Goal: Complete application form

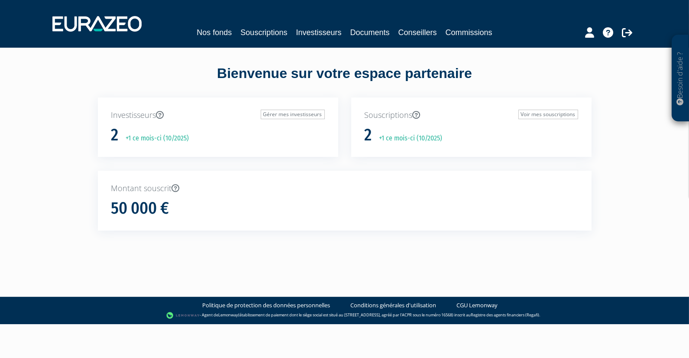
click at [394, 139] on p "+1 ce mois-ci (10/2025)" at bounding box center [408, 138] width 69 height 10
click at [328, 31] on link "Investisseurs" at bounding box center [319, 32] width 46 height 12
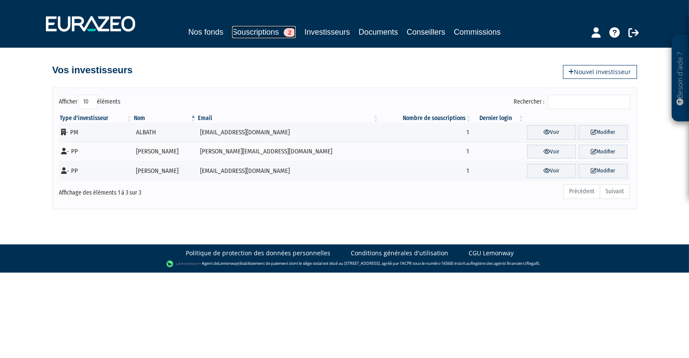
click at [293, 30] on span "2" at bounding box center [290, 32] width 12 height 9
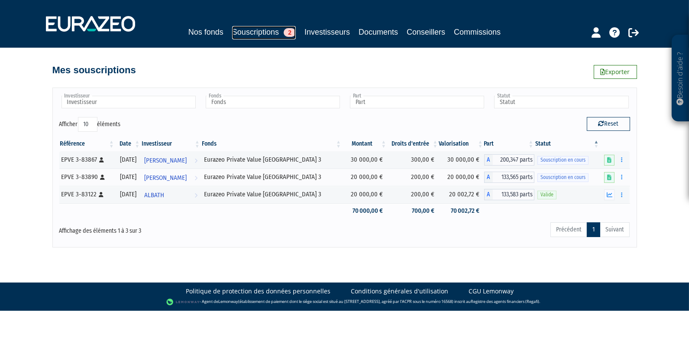
click at [263, 32] on link "Souscriptions 2" at bounding box center [264, 32] width 64 height 13
click at [612, 157] on link at bounding box center [610, 160] width 10 height 11
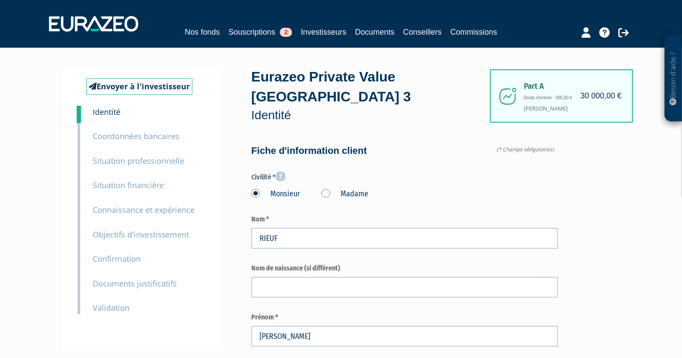
click at [124, 284] on small "Documents justificatifs" at bounding box center [135, 283] width 84 height 10
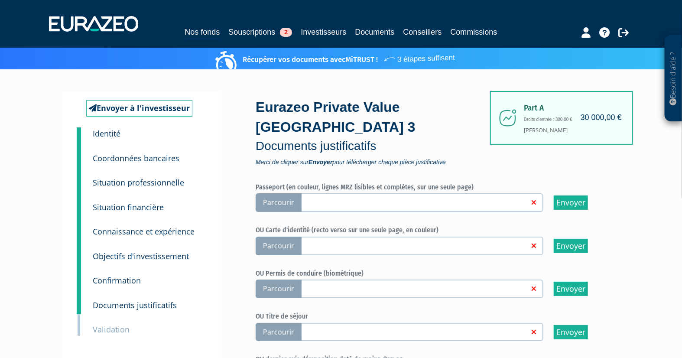
click at [274, 204] on span "Parcourir" at bounding box center [279, 202] width 46 height 19
click at [0, 0] on input "Parcourir" at bounding box center [0, 0] width 0 height 0
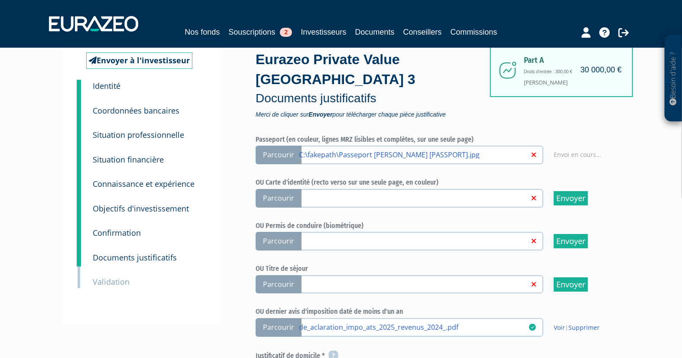
scroll to position [48, 0]
click at [292, 195] on span "Parcourir" at bounding box center [279, 198] width 46 height 19
click at [279, 197] on span "Parcourir" at bounding box center [279, 198] width 46 height 19
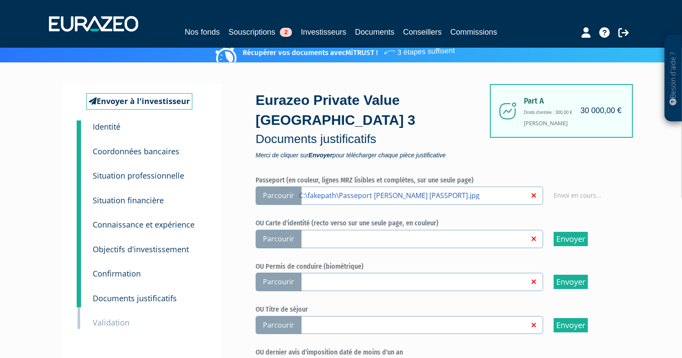
scroll to position [0, 0]
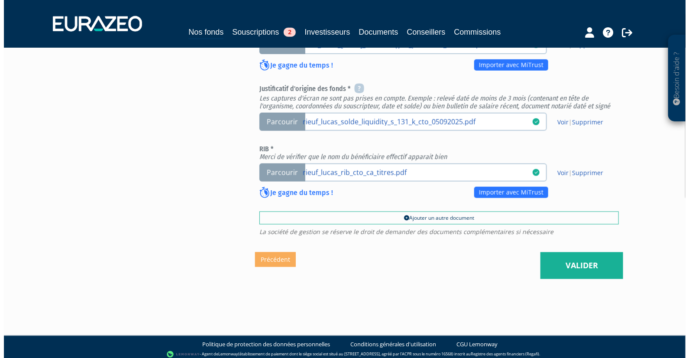
scroll to position [385, 0]
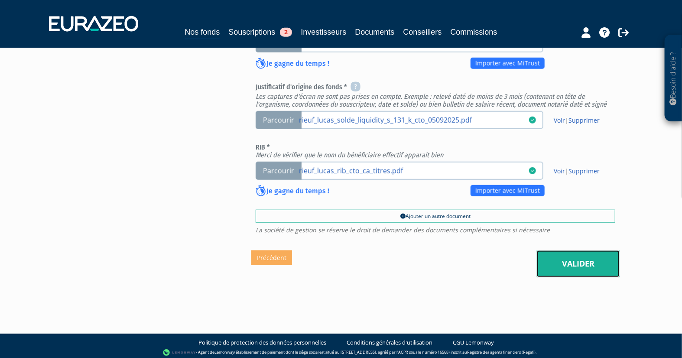
click at [566, 263] on link "Valider" at bounding box center [578, 263] width 83 height 27
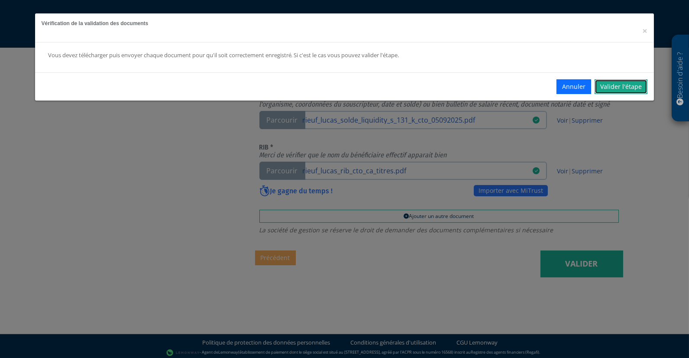
click at [613, 84] on link "Valider l'étape" at bounding box center [621, 86] width 53 height 15
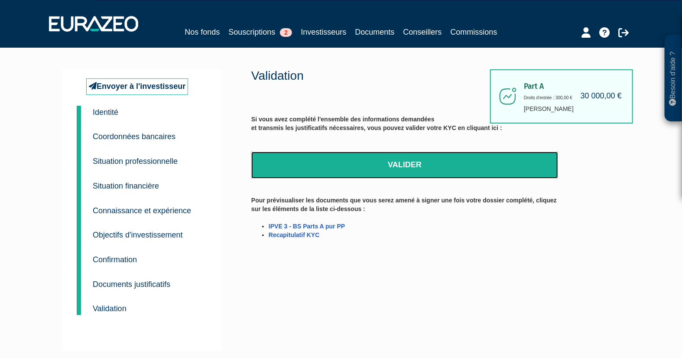
click at [400, 166] on link "Valider" at bounding box center [404, 165] width 307 height 27
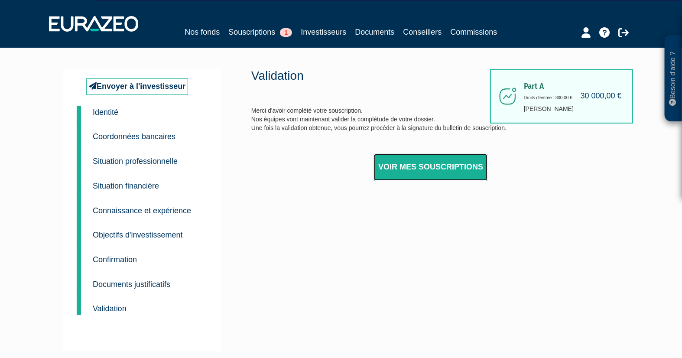
click at [453, 168] on link "Voir mes souscriptions" at bounding box center [431, 167] width 114 height 27
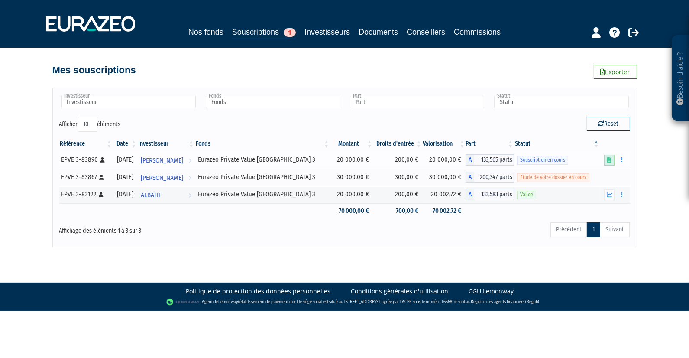
click at [610, 158] on icon at bounding box center [610, 160] width 4 height 6
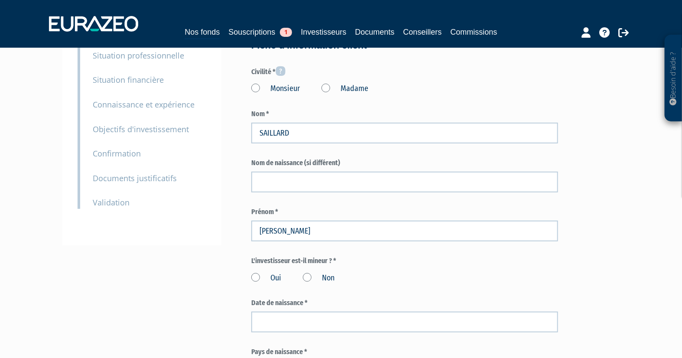
scroll to position [96, 0]
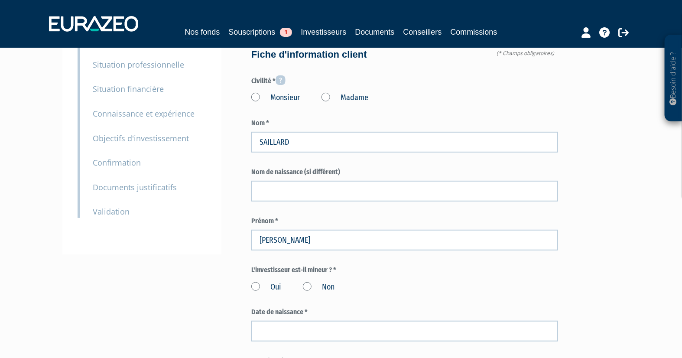
click at [325, 98] on label "Madame" at bounding box center [345, 97] width 47 height 11
click at [0, 0] on "Madame" at bounding box center [0, 0] width 0 height 0
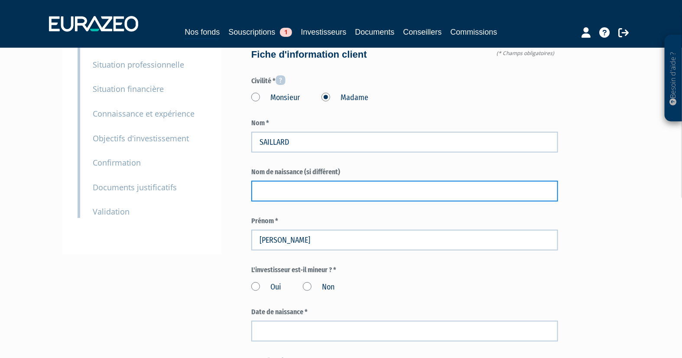
drag, startPoint x: 299, startPoint y: 192, endPoint x: 295, endPoint y: 191, distance: 4.5
click at [299, 192] on input "text" at bounding box center [404, 191] width 307 height 21
paste input "VUILLIEME"
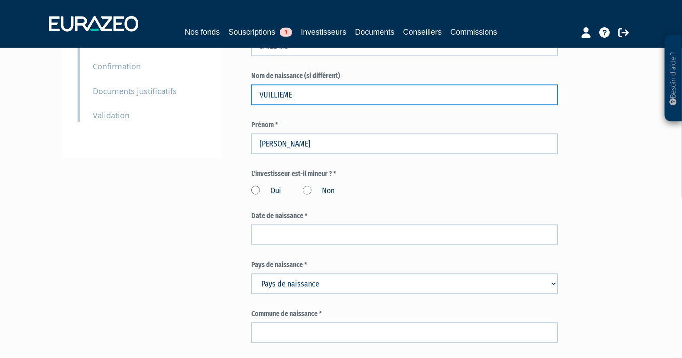
type input "VUILLIEME"
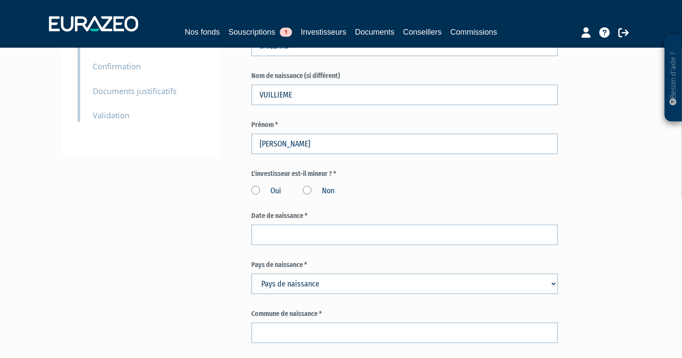
click at [306, 189] on label "Non" at bounding box center [319, 190] width 32 height 11
click at [0, 0] on input "Non" at bounding box center [0, 0] width 0 height 0
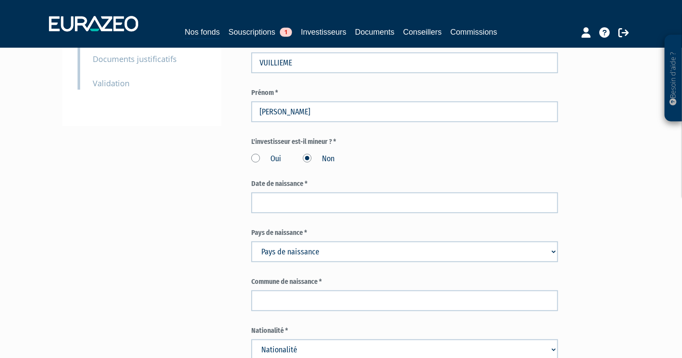
scroll to position [289, 0]
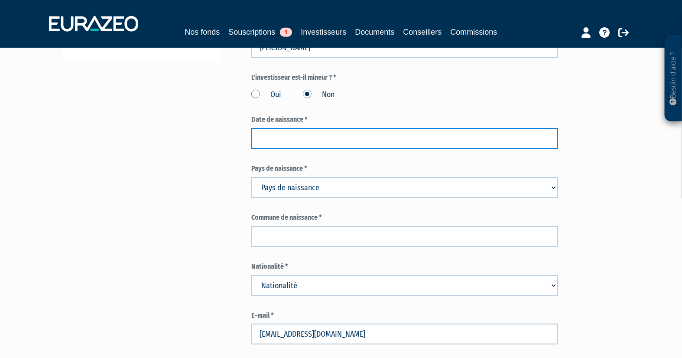
click at [306, 137] on input at bounding box center [404, 138] width 307 height 21
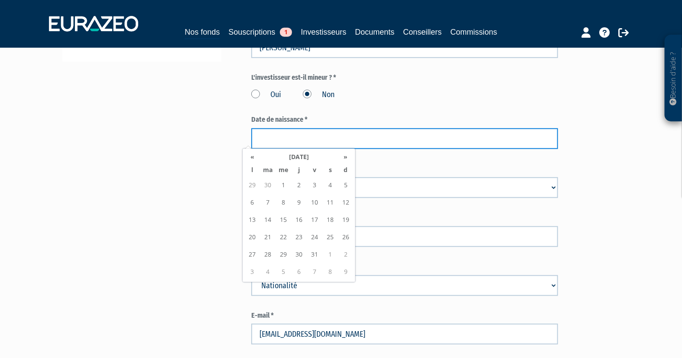
click at [363, 135] on input at bounding box center [404, 138] width 307 height 21
paste input "08/11/1970"
type input "08/11/1970"
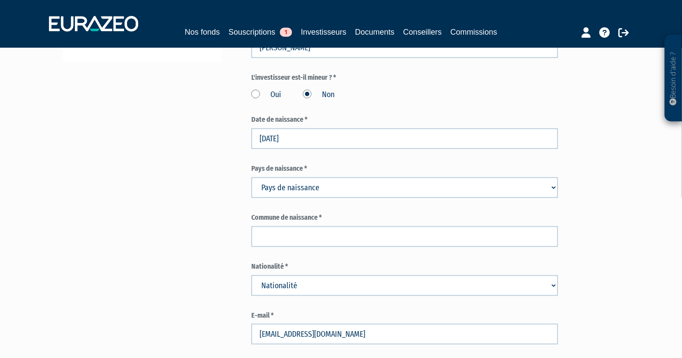
click at [377, 92] on div "Oui Non" at bounding box center [404, 93] width 307 height 14
click at [400, 185] on select "Pays de naissance Afghanistan Afrique du Sud Albanie Algérie Allemagne Andorre" at bounding box center [404, 187] width 307 height 21
select select "75"
click at [251, 177] on select "Pays de naissance Afghanistan Afrique du Sud Albanie Algérie Allemagne Andorre" at bounding box center [404, 187] width 307 height 21
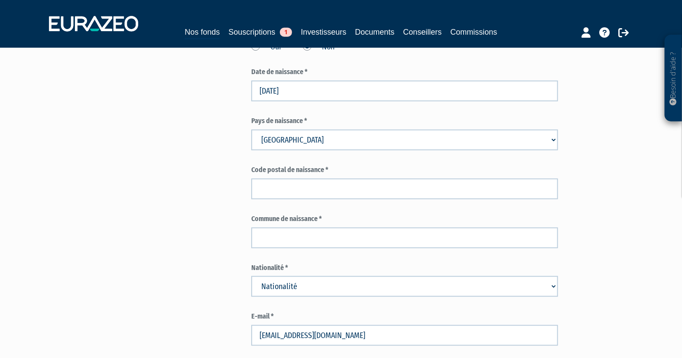
scroll to position [337, 0]
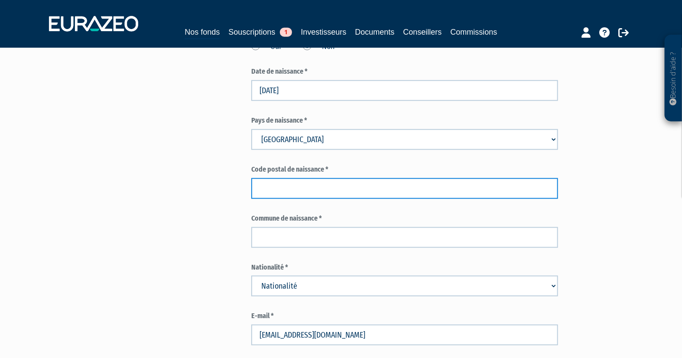
click at [337, 193] on input "text" at bounding box center [404, 188] width 307 height 21
click at [302, 186] on input "text" at bounding box center [404, 188] width 307 height 21
type input "92"
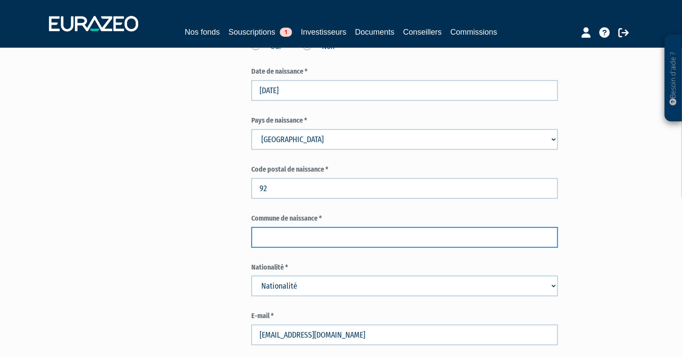
click at [278, 233] on input "text" at bounding box center [404, 237] width 307 height 21
type input "NEUILLY SUR SEINE"
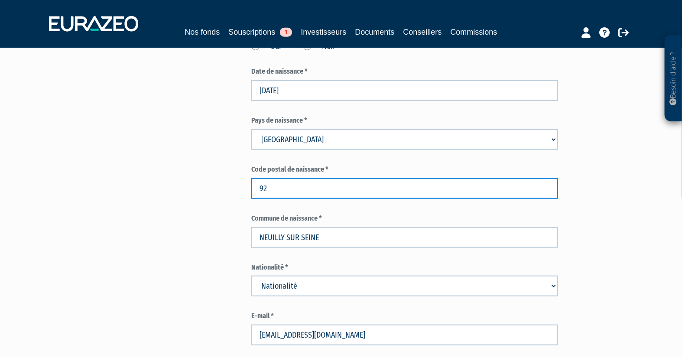
click at [290, 182] on input "92" at bounding box center [404, 188] width 307 height 21
type input "92200"
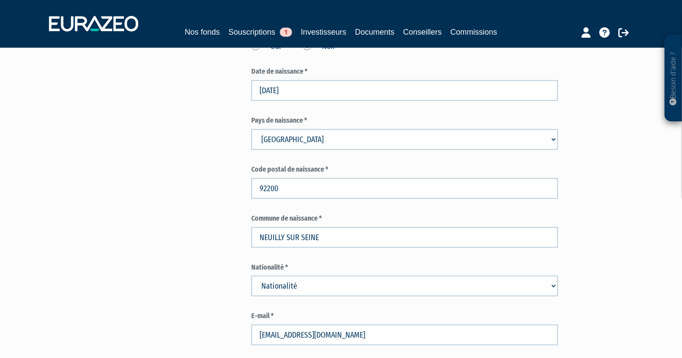
type input "Asnières-Sur-Seine"
type input "92200"
type input "France"
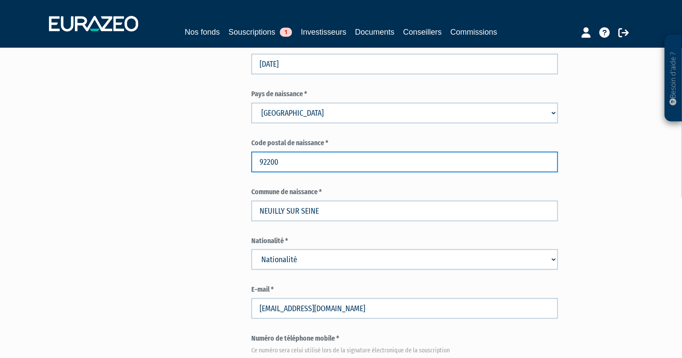
scroll to position [433, 0]
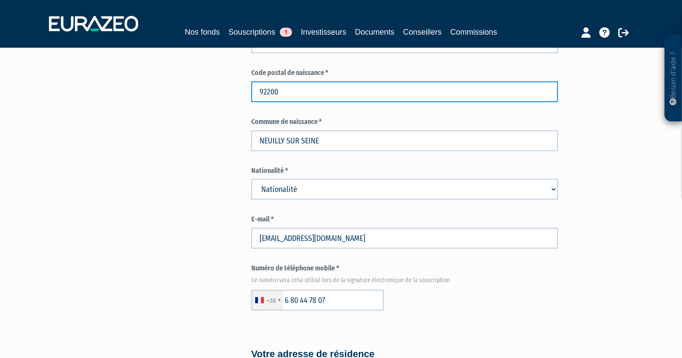
type input "92200"
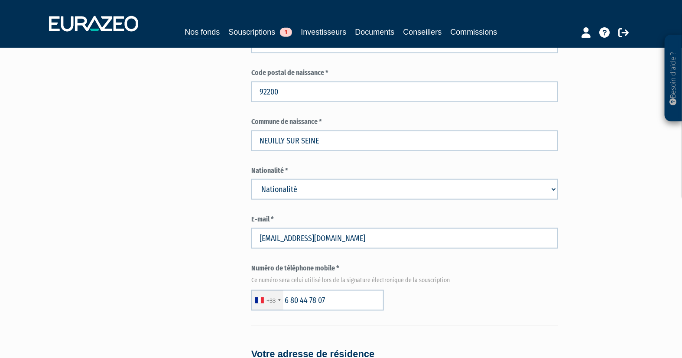
click at [304, 189] on select "Nationalité Afghanistan Afrique du Sud Albanie Algérie Allemagne Andorre" at bounding box center [404, 189] width 307 height 21
select select "75"
click at [251, 179] on select "Nationalité Afghanistan Afrique du Sud Albanie Algérie Allemagne Andorre" at bounding box center [404, 189] width 307 height 21
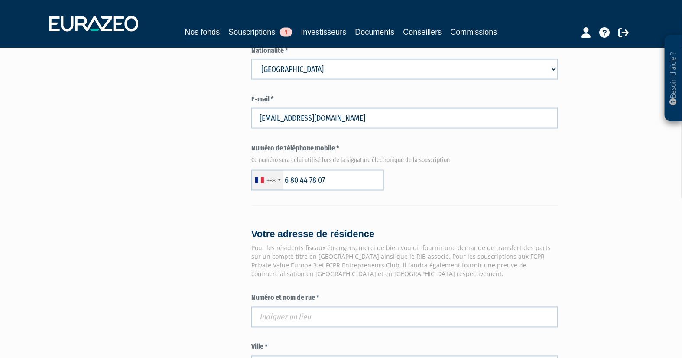
scroll to position [578, 0]
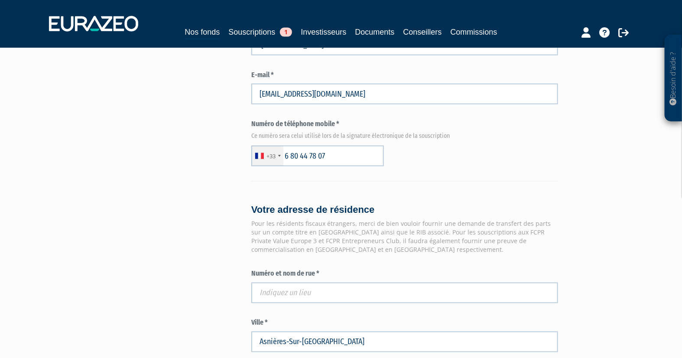
click at [532, 171] on form "(* Champs obligatoires) Information sur l'apporteur d'affaire Dénomination ou r…" at bounding box center [404, 129] width 307 height 1122
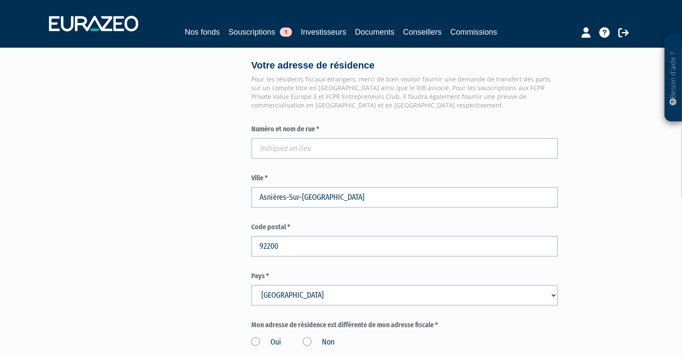
scroll to position [674, 0]
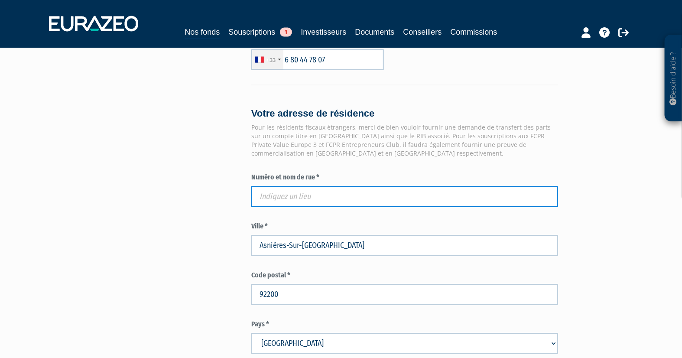
click at [292, 198] on input "text" at bounding box center [404, 196] width 307 height 21
click at [310, 190] on input "text" at bounding box center [404, 196] width 307 height 21
paste input "63 RUE DE VARENNE"
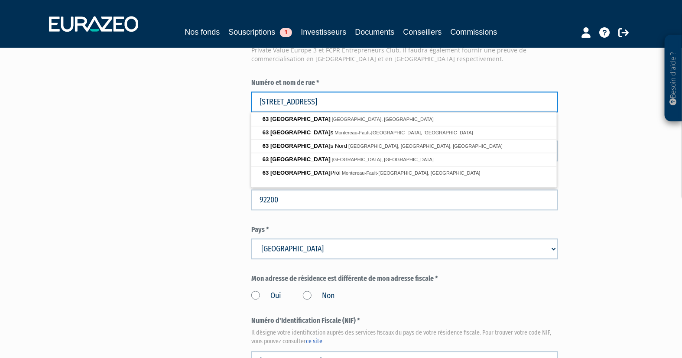
scroll to position [770, 0]
type input "63 RUE DE VARENNE"
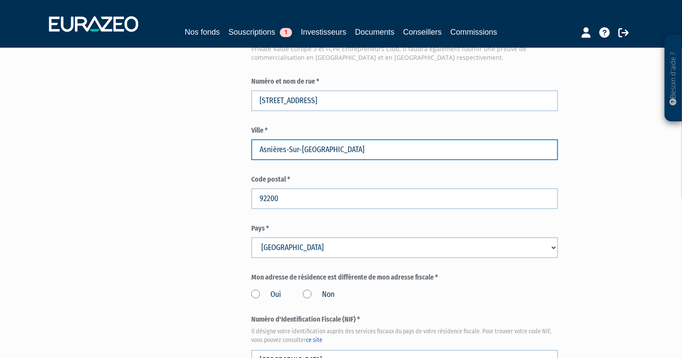
click at [341, 156] on input "Asnières-Sur-Seine" at bounding box center [404, 149] width 307 height 21
drag, startPoint x: 339, startPoint y: 153, endPoint x: 244, endPoint y: 153, distance: 94.9
type input "PARIS"
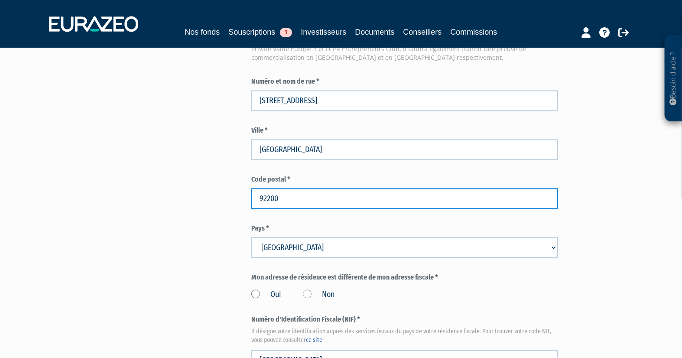
click at [287, 206] on input "92200" at bounding box center [404, 198] width 307 height 21
drag, startPoint x: 307, startPoint y: 196, endPoint x: 254, endPoint y: 196, distance: 52.4
click at [254, 196] on input "92200" at bounding box center [404, 198] width 307 height 21
type input "75007"
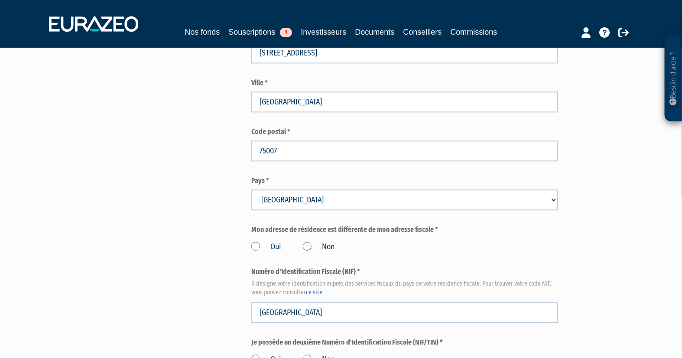
scroll to position [818, 0]
click at [306, 246] on label "Non" at bounding box center [319, 246] width 32 height 11
click at [0, 0] on input "Non" at bounding box center [0, 0] width 0 height 0
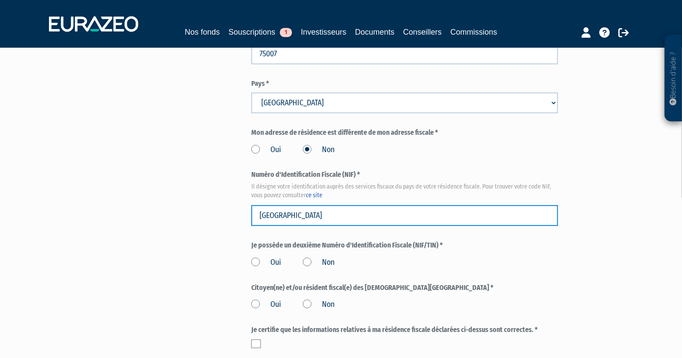
drag, startPoint x: 295, startPoint y: 213, endPoint x: 241, endPoint y: 213, distance: 54.2
paste input "1110316441311"
type input "1110316441311"
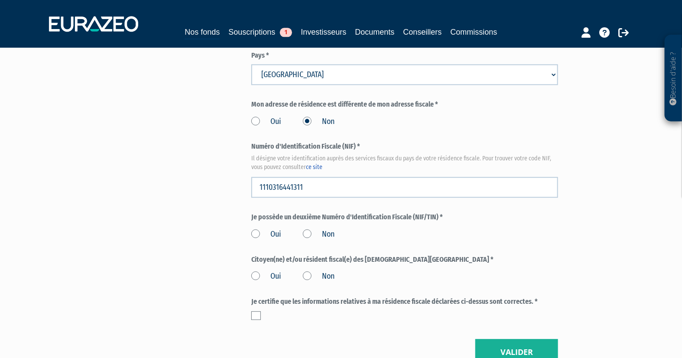
scroll to position [1011, 0]
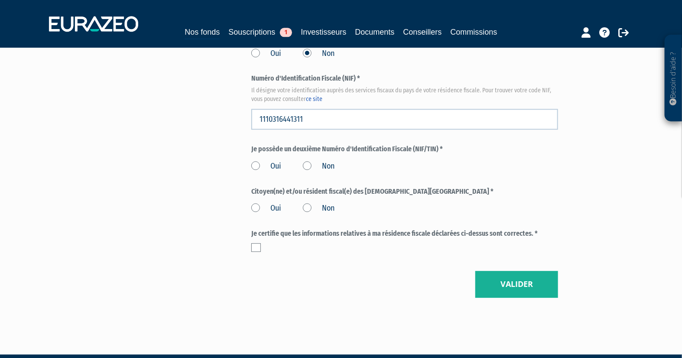
click at [310, 164] on label "Non" at bounding box center [319, 166] width 32 height 11
click at [0, 0] on input "Non" at bounding box center [0, 0] width 0 height 0
click at [312, 209] on label "Non" at bounding box center [319, 208] width 32 height 11
click at [0, 0] on input "Non" at bounding box center [0, 0] width 0 height 0
click at [258, 244] on label at bounding box center [256, 247] width 10 height 9
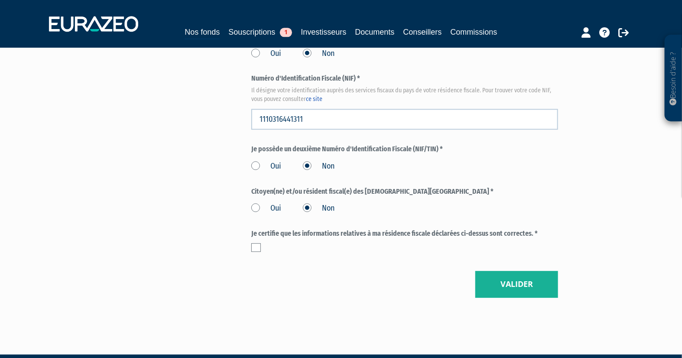
click at [0, 0] on input "checkbox" at bounding box center [0, 0] width 0 height 0
click at [508, 292] on button "Valider" at bounding box center [516, 284] width 83 height 27
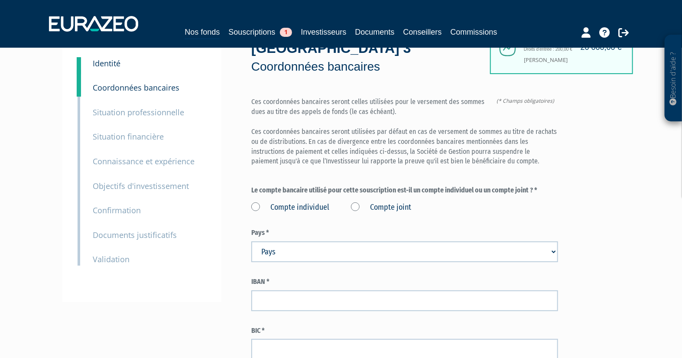
scroll to position [48, 0]
click at [253, 206] on label "Compte individuel" at bounding box center [290, 207] width 78 height 11
click at [0, 0] on individuel "Compte individuel" at bounding box center [0, 0] width 0 height 0
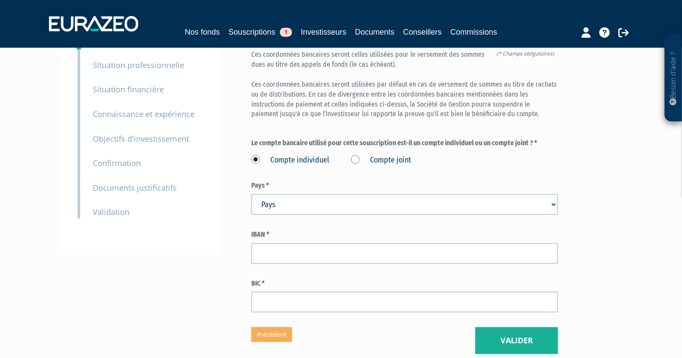
scroll to position [96, 0]
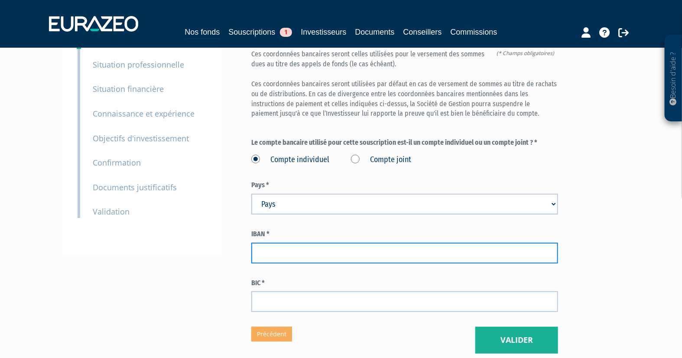
click at [303, 256] on input "text" at bounding box center [404, 253] width 307 height 21
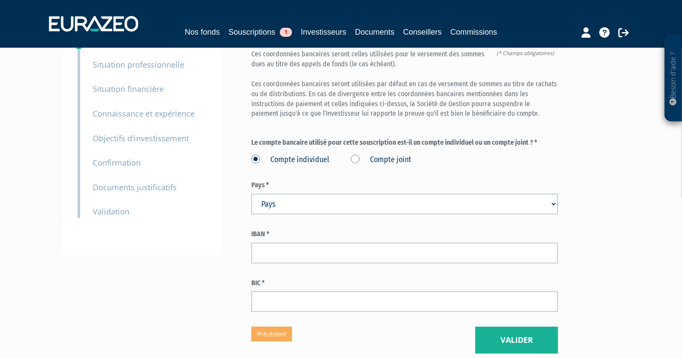
click at [299, 208] on select "Pays Afghanistan Afrique du Sud Albanie Algérie Allemagne Andorre" at bounding box center [404, 204] width 307 height 21
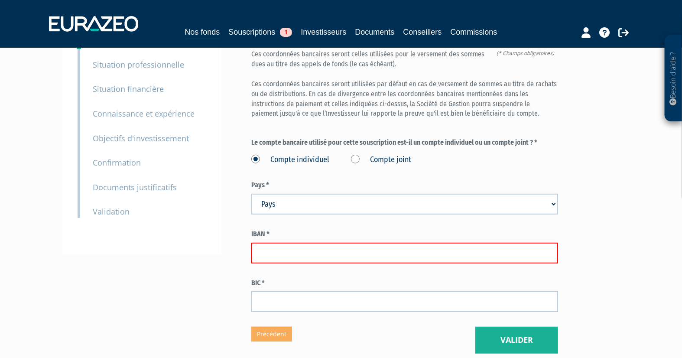
select select "75"
click at [251, 194] on select "Pays Afghanistan Afrique du Sud Albanie Algérie Allemagne Andorre" at bounding box center [404, 204] width 307 height 21
click at [350, 254] on input "text" at bounding box center [404, 253] width 307 height 21
click at [615, 203] on div "Part A 20 000,00 € Droits d'entrée : 200,00 € MARIE LAURE SAILLARD Eurazeo Priv…" at bounding box center [435, 163] width 368 height 380
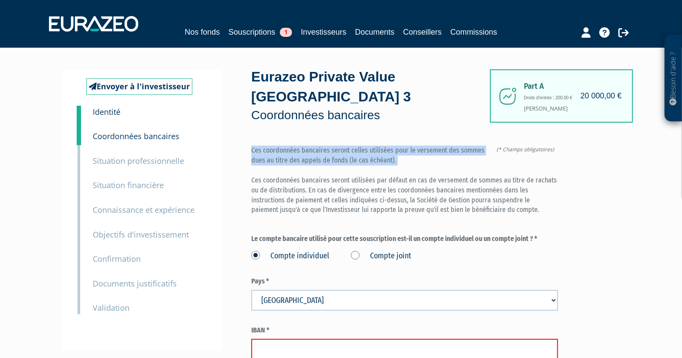
click at [628, 166] on div "Besoin d'aide ? × J'ai besoin d'aide Si vous avez une question à propos du fonc…" at bounding box center [341, 235] width 682 height 471
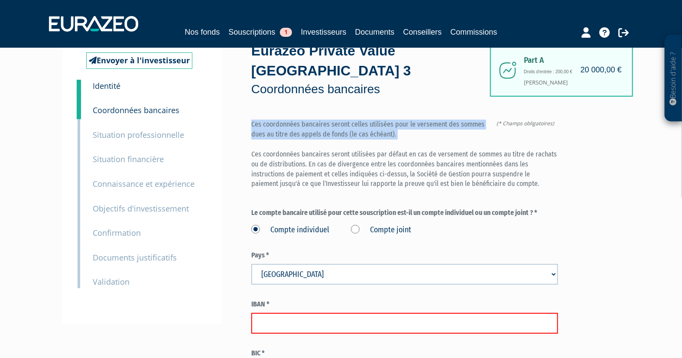
scroll to position [48, 0]
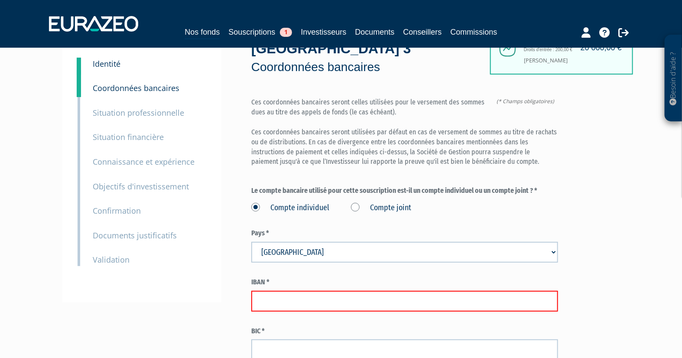
click at [382, 306] on input "text" at bounding box center [404, 301] width 307 height 21
paste input "FR76 3005 6000 4000 4020 1082 323"
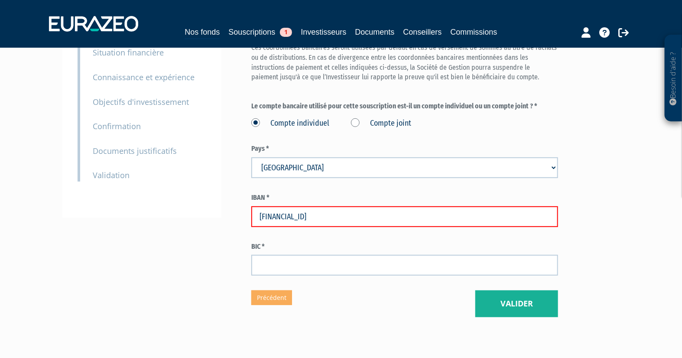
scroll to position [144, 0]
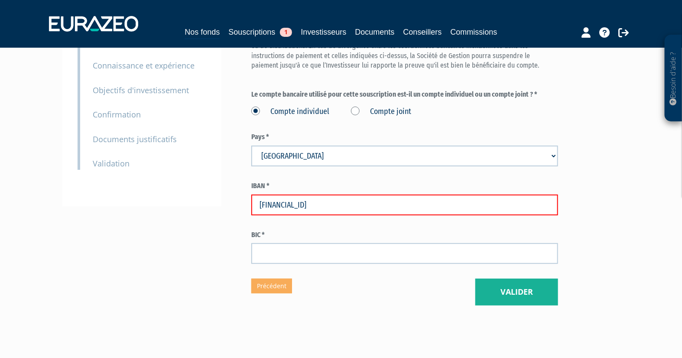
type input "FR76 3005 6000 4000 4020 1082 323"
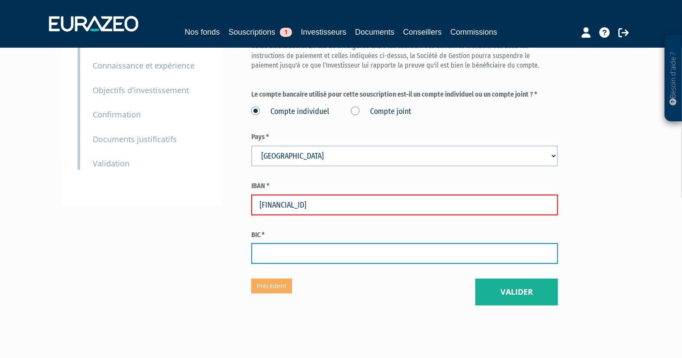
click at [319, 255] on input "text" at bounding box center [404, 253] width 307 height 21
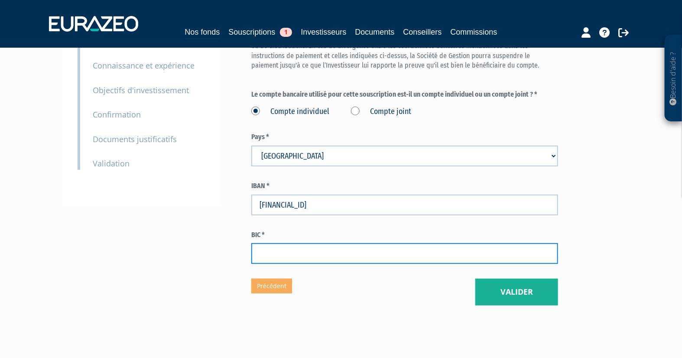
click at [293, 252] on input "text" at bounding box center [404, 253] width 307 height 21
paste input "CCFRFRPP"
type input "CCFRFRPP"
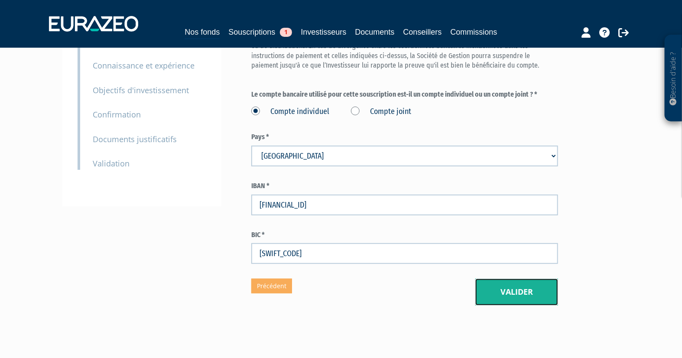
click at [523, 292] on button "Valider" at bounding box center [516, 292] width 83 height 27
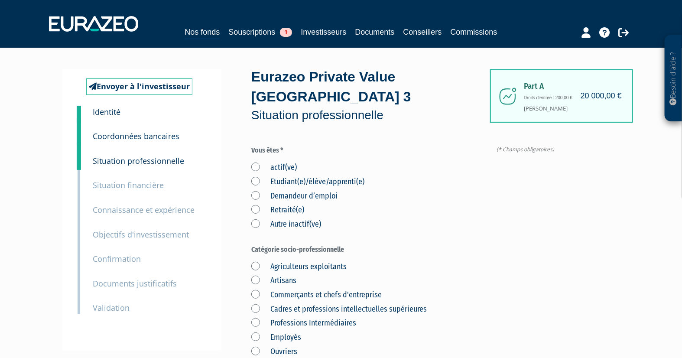
click at [254, 166] on label "actif(ve)" at bounding box center [274, 167] width 46 height 11
click at [0, 0] on input "actif(ve)" at bounding box center [0, 0] width 0 height 0
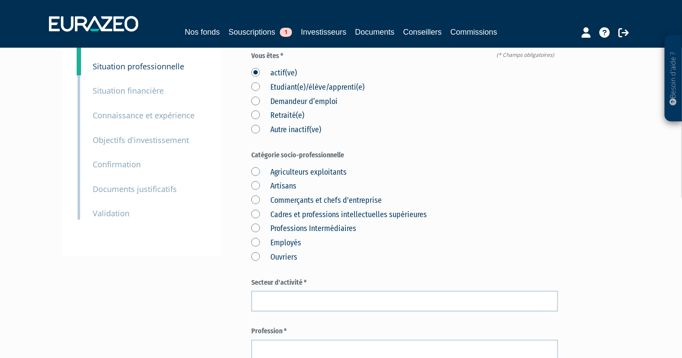
scroll to position [96, 0]
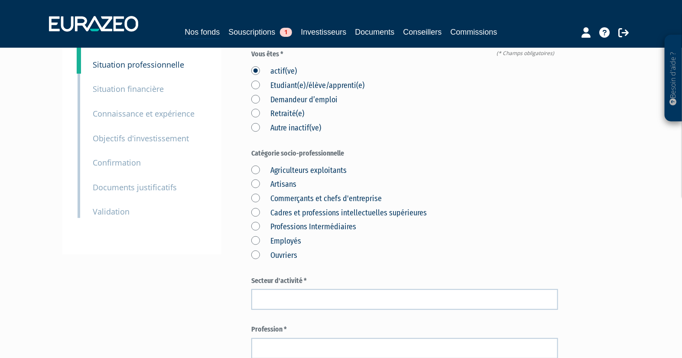
click at [255, 211] on label "Cadres et professions intellectuelles supérieures" at bounding box center [339, 213] width 176 height 11
click at [0, 0] on supérieures "Cadres et professions intellectuelles supérieures" at bounding box center [0, 0] width 0 height 0
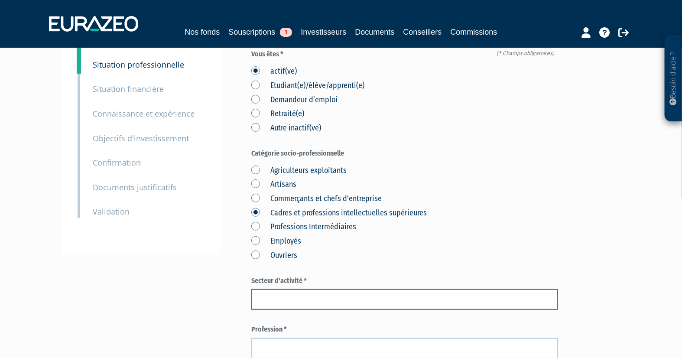
click at [270, 299] on input "text" at bounding box center [404, 299] width 307 height 21
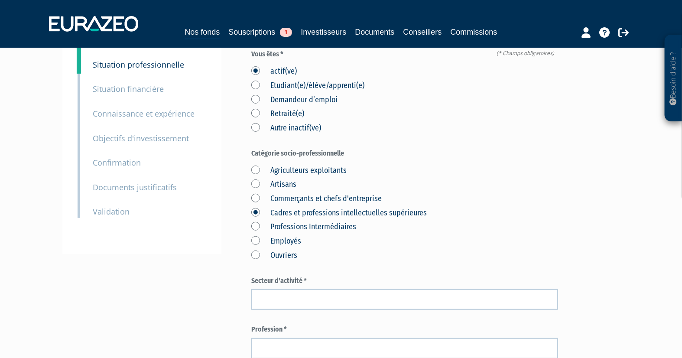
click at [468, 267] on form "(* Champs obligatoires) Vous êtes * actif(ve) Etudiant(e)/élève/apprenti(e) Dem…" at bounding box center [404, 345] width 307 height 592
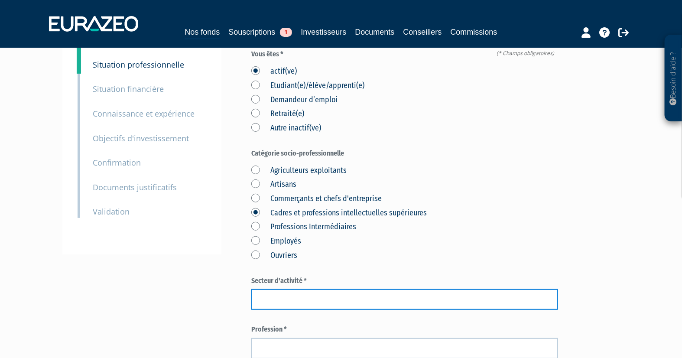
click at [355, 301] on input "text" at bounding box center [404, 299] width 307 height 21
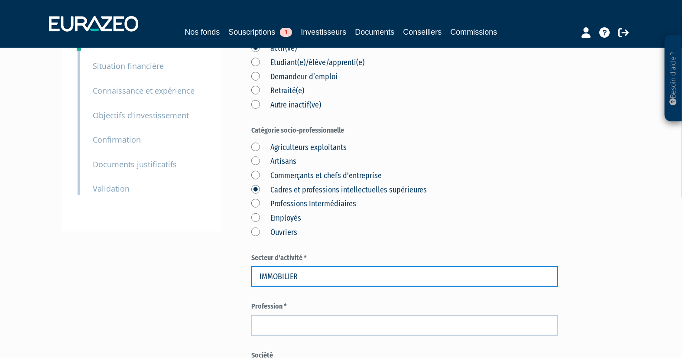
scroll to position [144, 0]
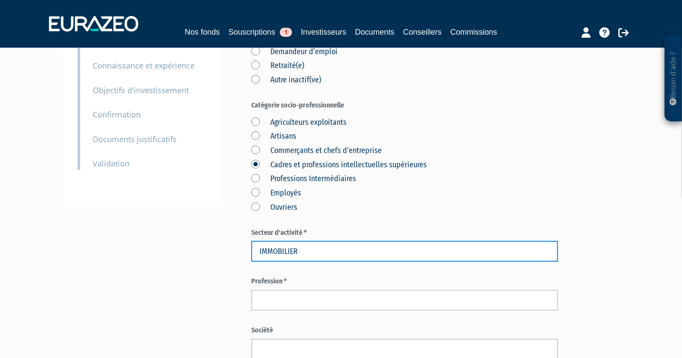
type input "IMMOBILIER"
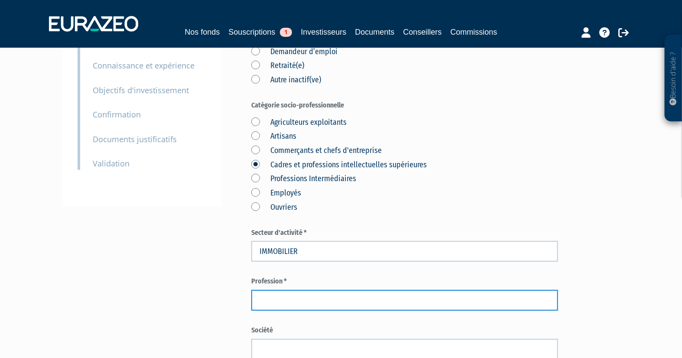
click at [319, 300] on input "text" at bounding box center [404, 300] width 307 height 21
click at [393, 302] on input "text" at bounding box center [404, 300] width 307 height 21
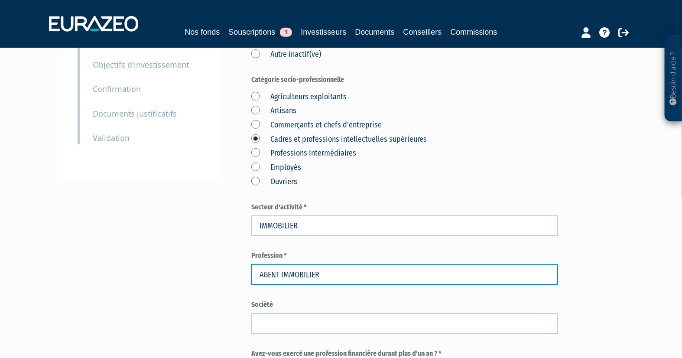
scroll to position [241, 0]
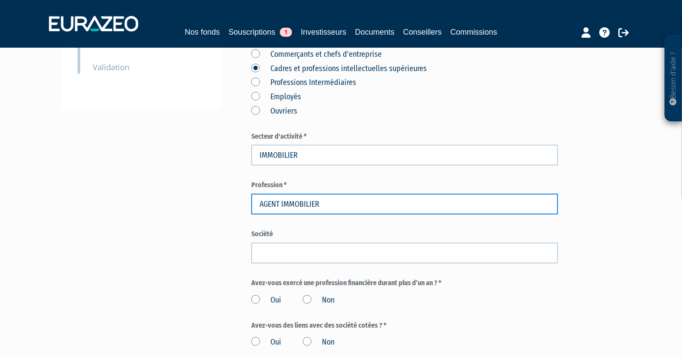
type input "AGENT IMMOBILIER"
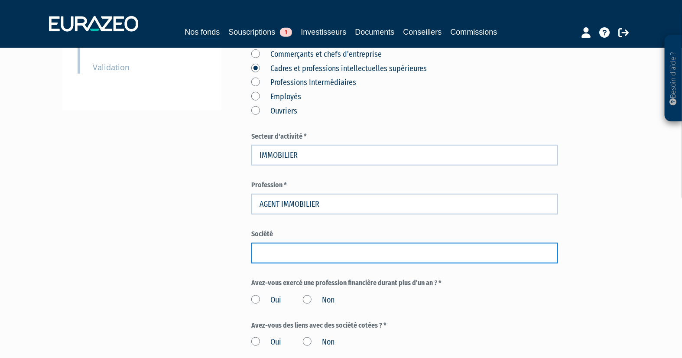
click at [313, 251] on input "text" at bounding box center [404, 253] width 307 height 21
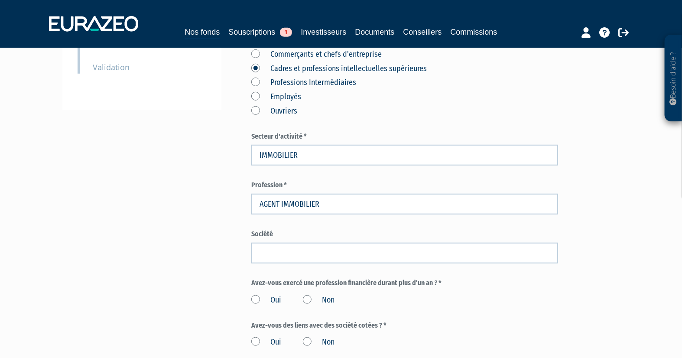
click at [612, 246] on div "Part A 20 000,00 € Droits d'entrée : 200,00 € MARIE LAURE SAILLARD Eurazeo Priv…" at bounding box center [435, 184] width 368 height 710
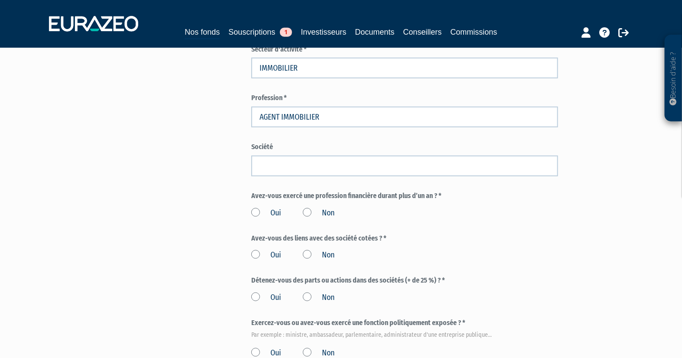
scroll to position [337, 0]
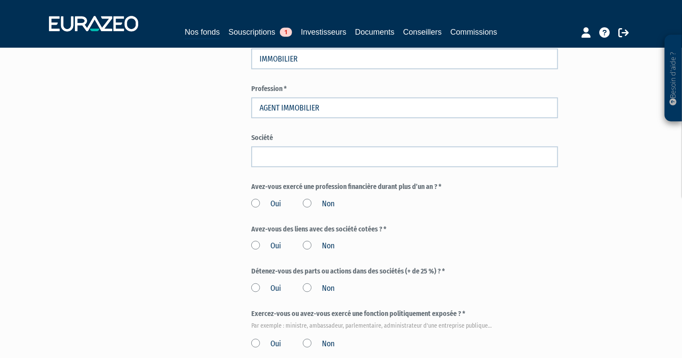
click at [311, 201] on label "Non" at bounding box center [319, 203] width 32 height 11
click at [0, 0] on input "Non" at bounding box center [0, 0] width 0 height 0
click at [306, 247] on label "Non" at bounding box center [319, 246] width 32 height 11
click at [0, 0] on input "Non" at bounding box center [0, 0] width 0 height 0
click at [311, 284] on label "Non" at bounding box center [319, 288] width 32 height 11
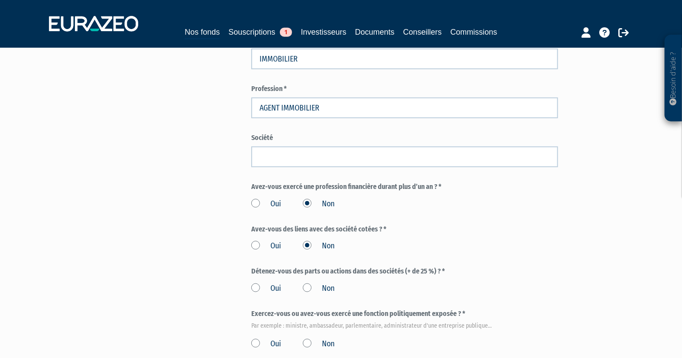
click at [0, 0] on input "Non" at bounding box center [0, 0] width 0 height 0
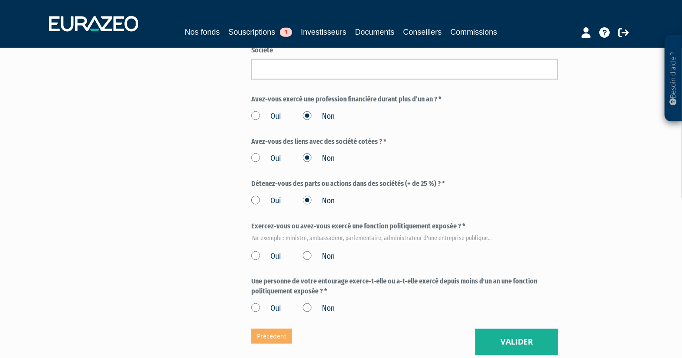
scroll to position [433, 0]
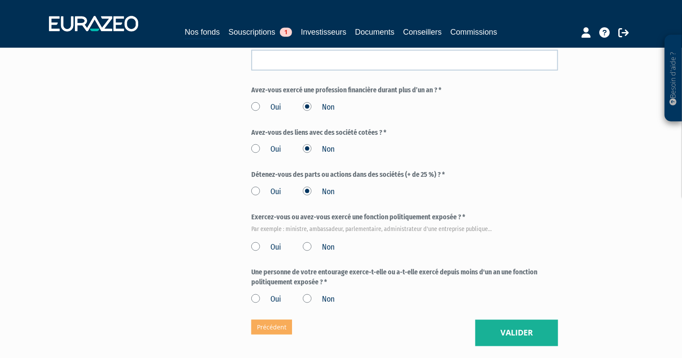
click at [311, 248] on label "Non" at bounding box center [319, 247] width 32 height 11
click at [0, 0] on input "Non" at bounding box center [0, 0] width 0 height 0
click at [308, 301] on label "Non" at bounding box center [319, 299] width 32 height 11
click at [306, 299] on label "Non" at bounding box center [319, 299] width 32 height 11
click at [0, 0] on input "Non" at bounding box center [0, 0] width 0 height 0
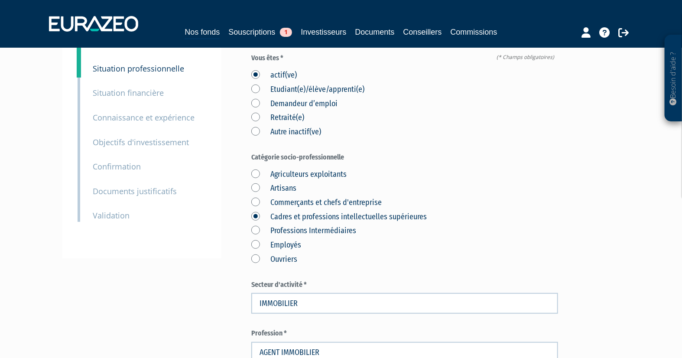
scroll to position [0, 0]
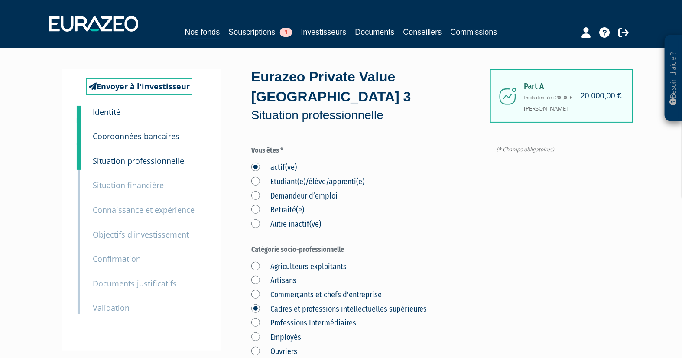
click at [514, 295] on div "Agriculteurs exploitants Artisans Commerçants et chefs d'entreprise Cadres et p…" at bounding box center [404, 307] width 307 height 99
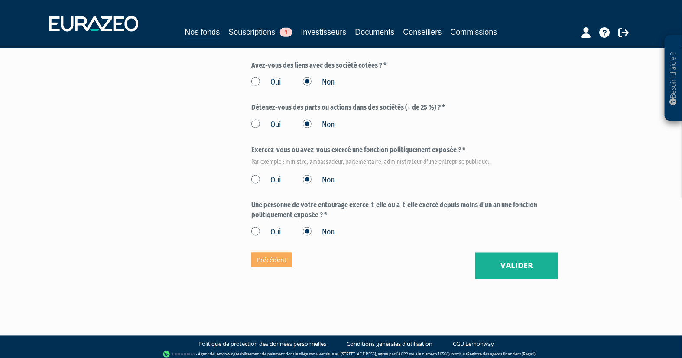
scroll to position [505, 0]
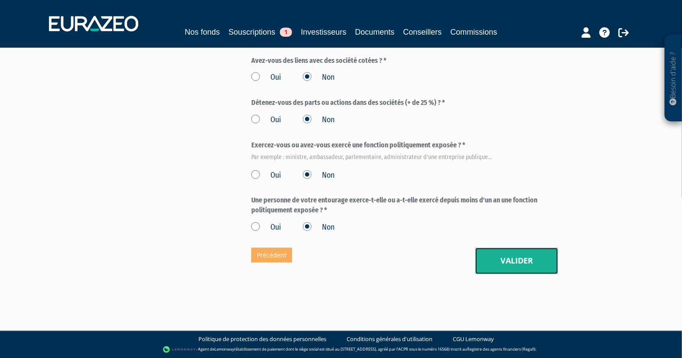
click at [526, 270] on button "Valider" at bounding box center [516, 261] width 83 height 27
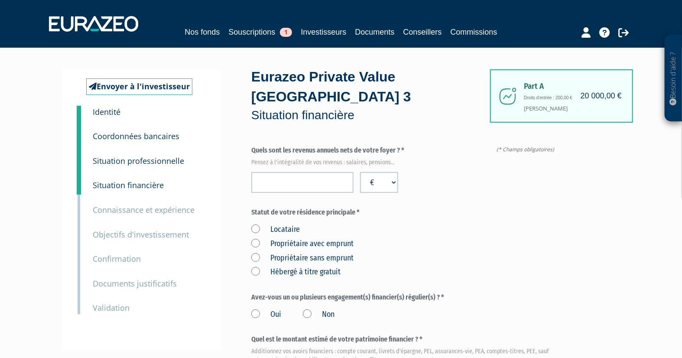
click at [251, 256] on label "Propriétaire sans emprunt" at bounding box center [302, 258] width 102 height 11
click at [0, 0] on emprunt "Propriétaire sans emprunt" at bounding box center [0, 0] width 0 height 0
click at [315, 186] on input "number" at bounding box center [302, 182] width 102 height 21
click at [341, 181] on input "1" at bounding box center [302, 182] width 102 height 21
click at [344, 187] on input "1" at bounding box center [302, 182] width 102 height 21
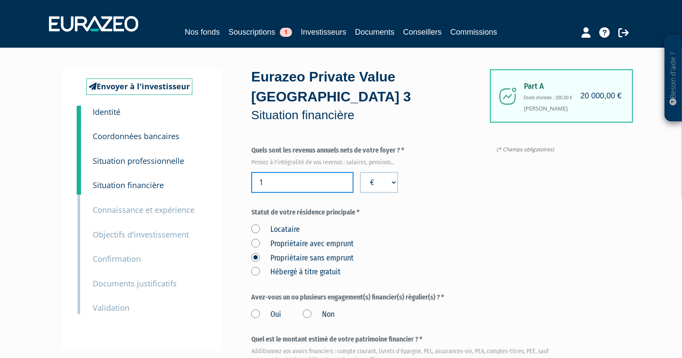
drag, startPoint x: 307, startPoint y: 184, endPoint x: 243, endPoint y: 182, distance: 64.6
type input "5"
type input "75000"
click at [440, 257] on div "Locataire Propriétaire avec emprunt Propriétaire sans emprunt Hébergé à titre g…" at bounding box center [404, 249] width 307 height 57
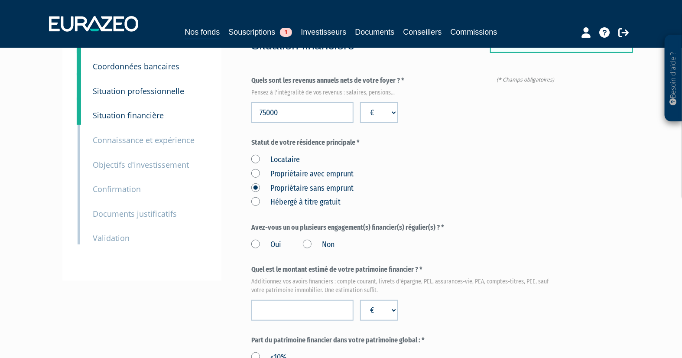
scroll to position [96, 0]
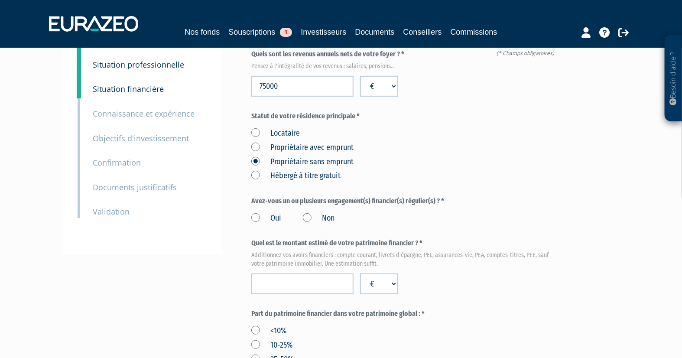
click at [306, 217] on label "Non" at bounding box center [319, 218] width 32 height 11
click at [0, 0] on input "Non" at bounding box center [0, 0] width 0 height 0
click at [315, 286] on input "number" at bounding box center [302, 283] width 102 height 21
type input "200000"
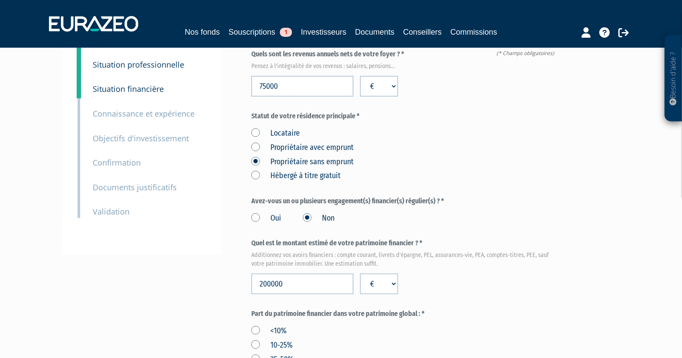
click at [536, 257] on em "Additionnez vos avoirs financiers : compte courant, livrets d'épargne, PEL, ass…" at bounding box center [404, 259] width 307 height 17
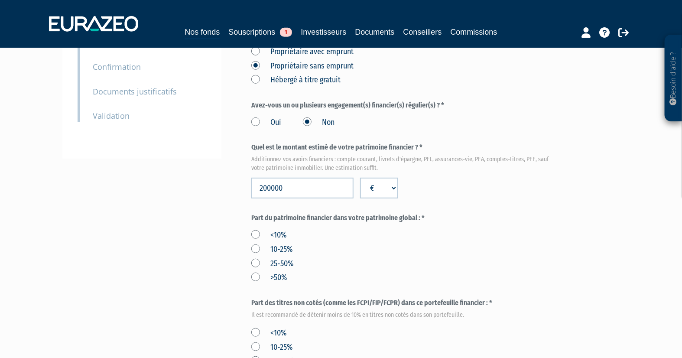
scroll to position [192, 0]
click at [252, 234] on label "<10%" at bounding box center [268, 234] width 35 height 11
click at [0, 0] on input "<10%" at bounding box center [0, 0] width 0 height 0
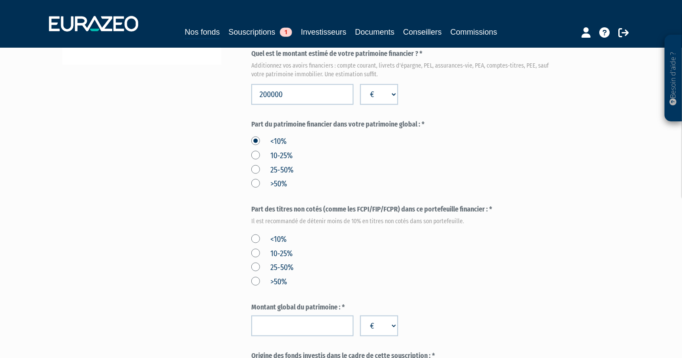
scroll to position [289, 0]
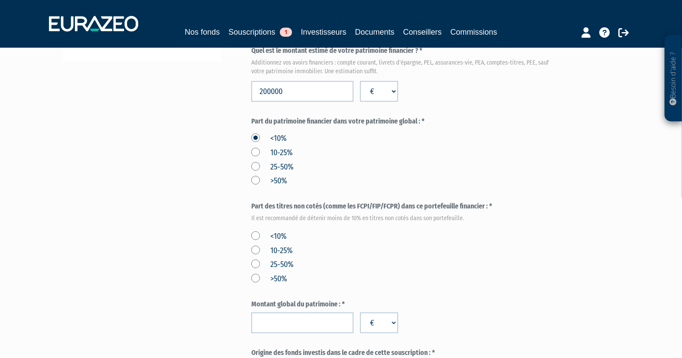
click at [256, 235] on label "<10%" at bounding box center [268, 236] width 35 height 11
click at [0, 0] on input "<10%" at bounding box center [0, 0] width 0 height 0
click at [256, 249] on label "10-25%" at bounding box center [271, 250] width 41 height 11
click at [0, 0] on input "10-25%" at bounding box center [0, 0] width 0 height 0
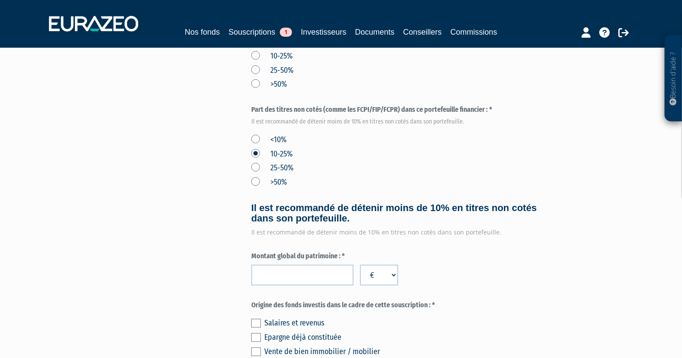
scroll to position [385, 0]
click at [257, 142] on label "<10%" at bounding box center [268, 140] width 35 height 11
click at [0, 0] on input "<10%" at bounding box center [0, 0] width 0 height 0
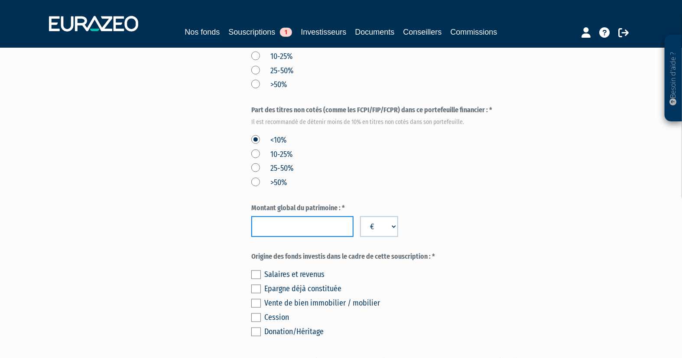
click at [338, 228] on input "number" at bounding box center [302, 226] width 102 height 21
type input "3000000"
drag, startPoint x: 578, startPoint y: 252, endPoint x: 565, endPoint y: 248, distance: 13.5
click at [568, 249] on div "Part A 20 000,00 € Droits d'entrée : 200,00 € MARIE LAURE SAILLARD Eurazeo Priv…" at bounding box center [435, 60] width 368 height 751
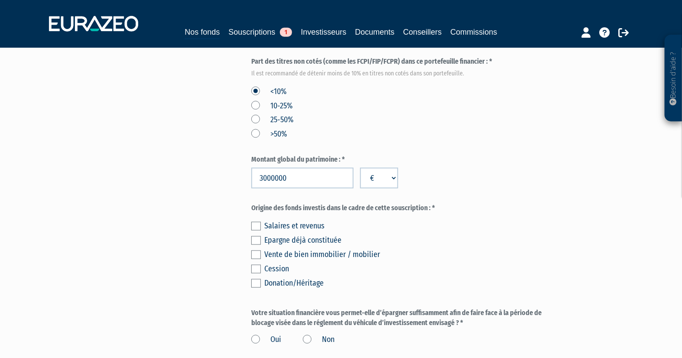
click at [258, 224] on label at bounding box center [256, 226] width 10 height 9
click at [0, 0] on input "checkbox" at bounding box center [0, 0] width 0 height 0
click at [259, 237] on label at bounding box center [256, 240] width 10 height 9
click at [0, 0] on input "checkbox" at bounding box center [0, 0] width 0 height 0
click at [255, 227] on label at bounding box center [256, 226] width 10 height 9
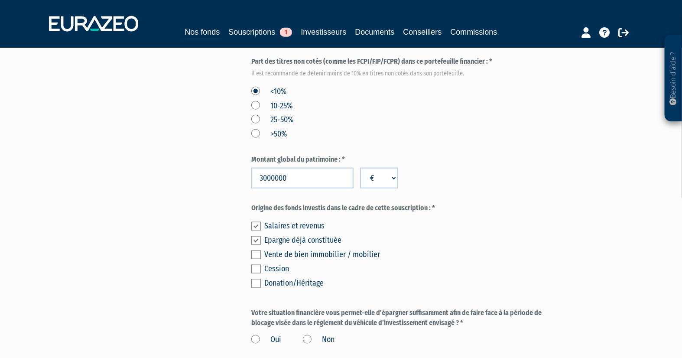
click at [0, 0] on input "checkbox" at bounding box center [0, 0] width 0 height 0
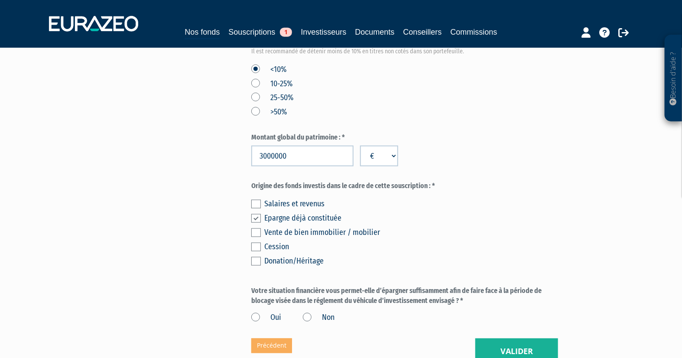
scroll to position [530, 0]
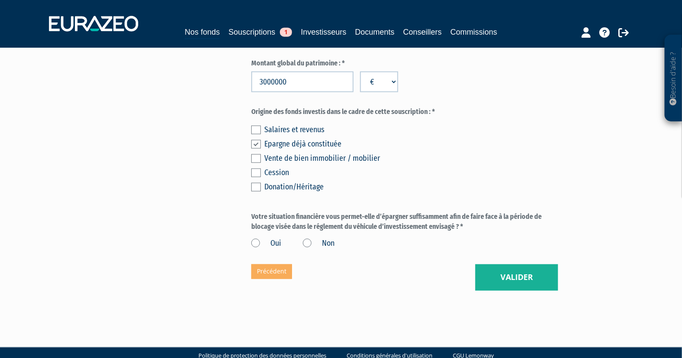
click at [255, 245] on label "Oui" at bounding box center [266, 243] width 30 height 11
click at [0, 0] on input "Oui" at bounding box center [0, 0] width 0 height 0
click at [505, 271] on button "Valider" at bounding box center [516, 277] width 83 height 27
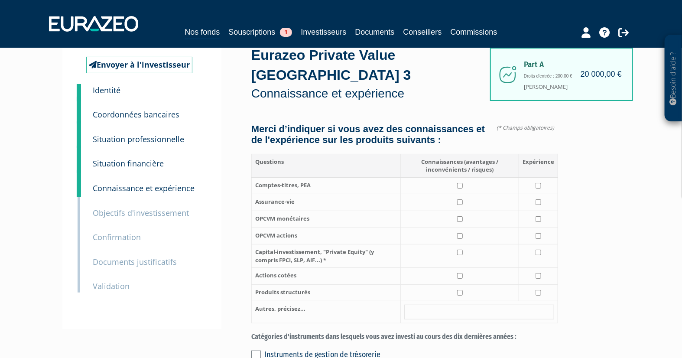
scroll to position [48, 0]
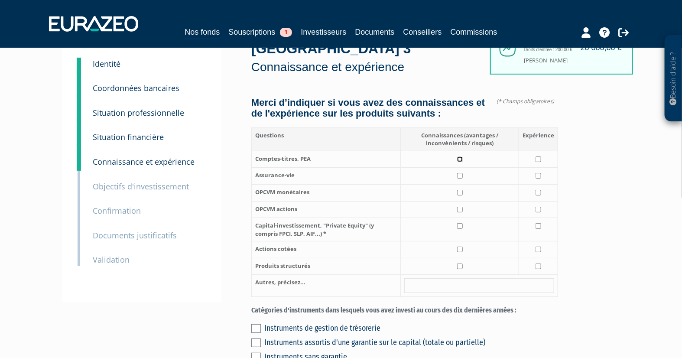
click at [461, 162] on input "checkbox" at bounding box center [460, 159] width 6 height 6
checkbox input "true"
click at [539, 168] on td at bounding box center [538, 159] width 39 height 17
checkbox input "true"
click at [460, 179] on input "checkbox" at bounding box center [460, 176] width 6 height 6
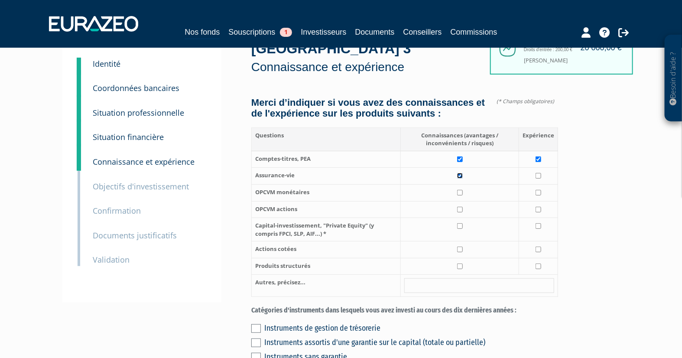
checkbox input "true"
click at [462, 195] on input "checkbox" at bounding box center [460, 193] width 6 height 6
checkbox input "true"
click at [541, 195] on input "checkbox" at bounding box center [539, 193] width 6 height 6
checkbox input "true"
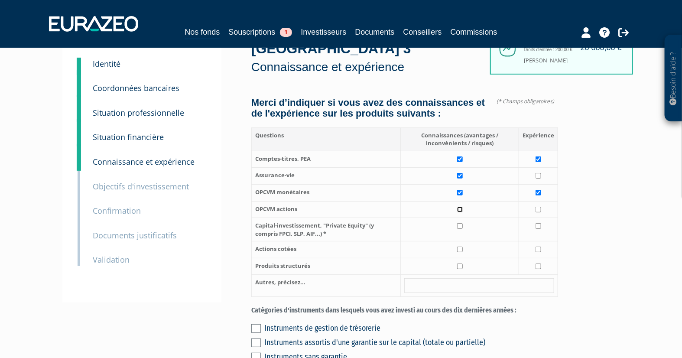
click at [461, 212] on input "checkbox" at bounding box center [460, 210] width 6 height 6
checkbox input "true"
click at [541, 212] on input "checkbox" at bounding box center [539, 210] width 6 height 6
checkbox input "true"
click at [462, 229] on input "checkbox" at bounding box center [460, 226] width 6 height 6
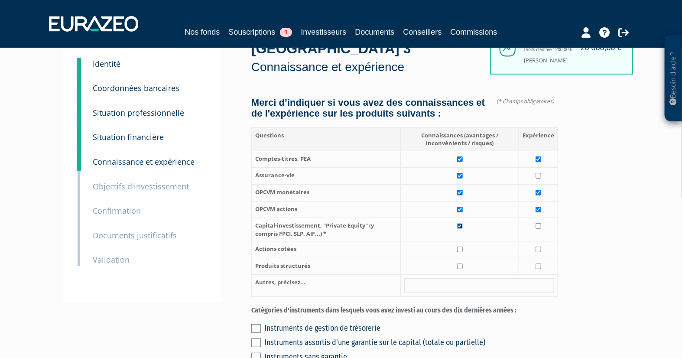
checkbox input "true"
click at [462, 252] on input "checkbox" at bounding box center [460, 250] width 6 height 6
checkbox input "true"
click at [459, 269] on input "checkbox" at bounding box center [460, 266] width 6 height 6
checkbox input "true"
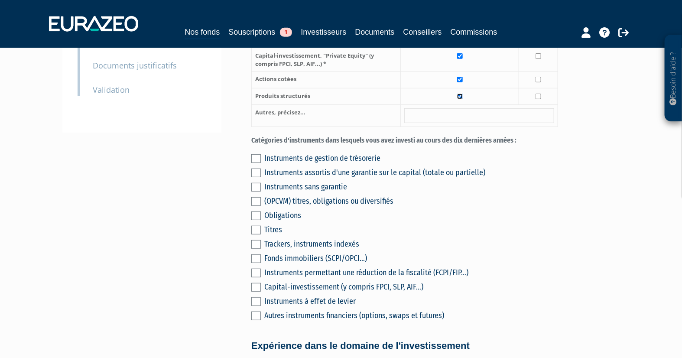
scroll to position [241, 0]
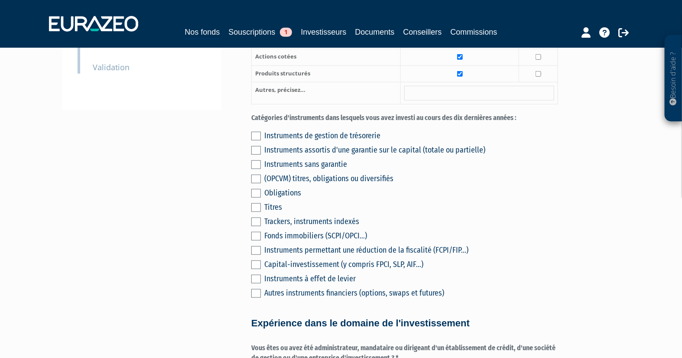
click at [259, 183] on label at bounding box center [256, 179] width 10 height 9
click at [0, 0] on input "checkbox" at bounding box center [0, 0] width 0 height 0
click at [256, 198] on label at bounding box center [256, 193] width 10 height 9
click at [0, 0] on input "checkbox" at bounding box center [0, 0] width 0 height 0
click at [254, 198] on label at bounding box center [256, 193] width 10 height 9
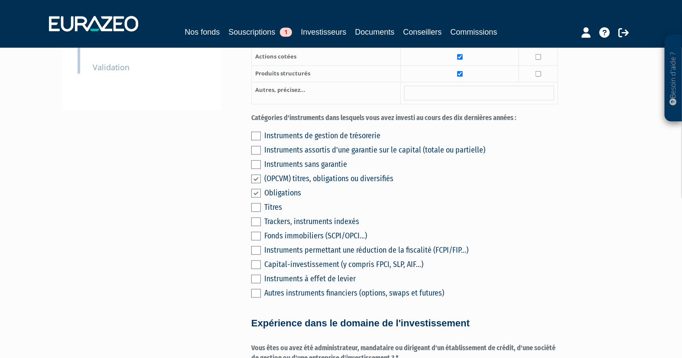
click at [0, 0] on input "checkbox" at bounding box center [0, 0] width 0 height 0
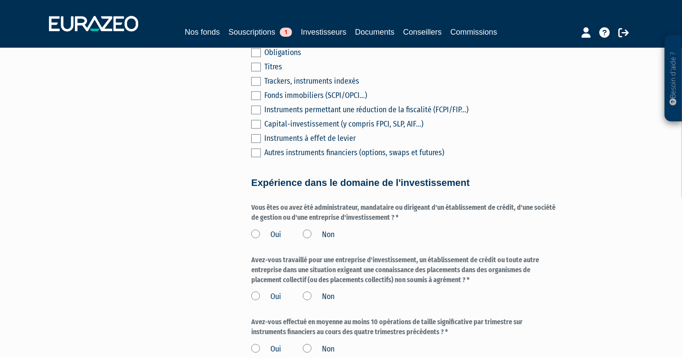
scroll to position [385, 0]
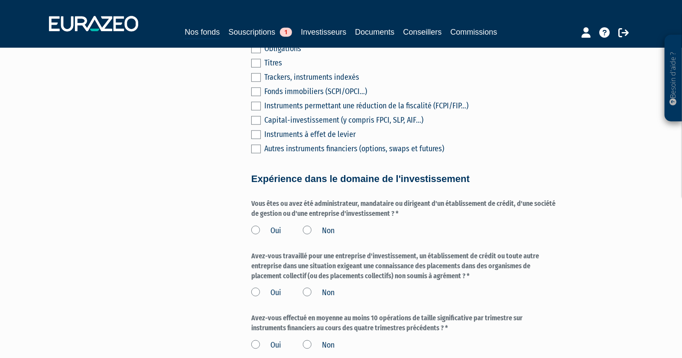
click at [310, 237] on label "Non" at bounding box center [319, 230] width 32 height 11
click at [0, 0] on input "Non" at bounding box center [0, 0] width 0 height 0
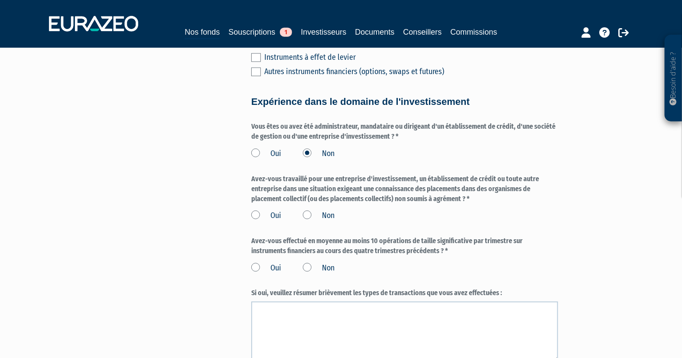
scroll to position [481, 0]
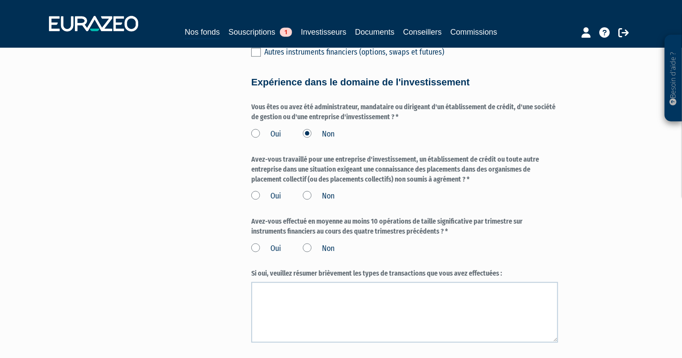
click at [307, 202] on label "Non" at bounding box center [319, 196] width 32 height 11
click at [0, 0] on input "Non" at bounding box center [0, 0] width 0 height 0
click at [306, 252] on label "Non" at bounding box center [319, 248] width 32 height 11
click at [0, 0] on input "Non" at bounding box center [0, 0] width 0 height 0
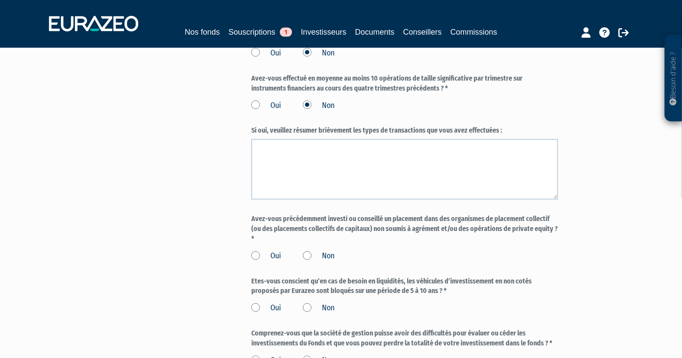
scroll to position [626, 0]
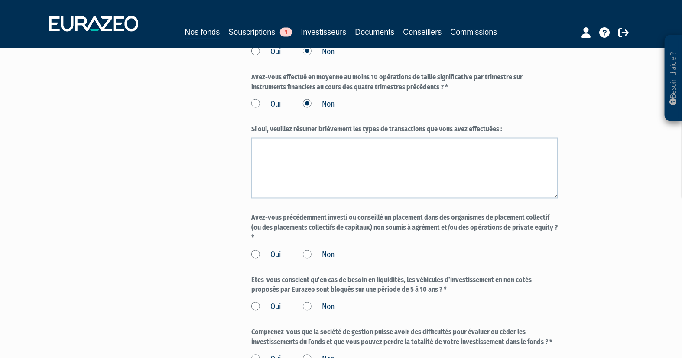
click at [309, 261] on label "Non" at bounding box center [319, 255] width 32 height 11
click at [0, 0] on input "Non" at bounding box center [0, 0] width 0 height 0
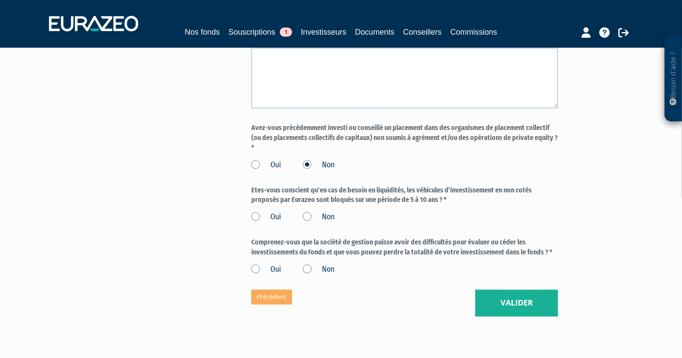
scroll to position [722, 0]
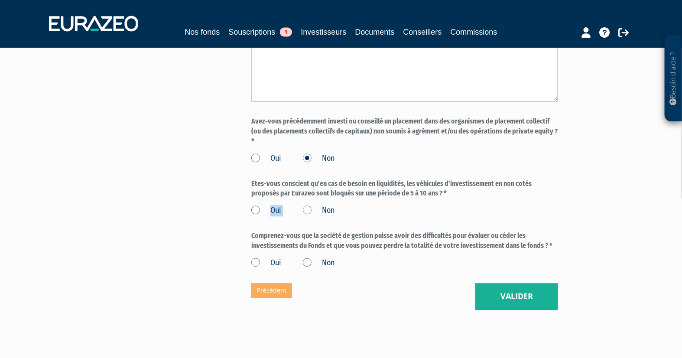
click at [260, 217] on label "Oui" at bounding box center [266, 210] width 30 height 11
click at [258, 217] on label "Oui" at bounding box center [266, 210] width 30 height 11
click at [0, 0] on input "Oui" at bounding box center [0, 0] width 0 height 0
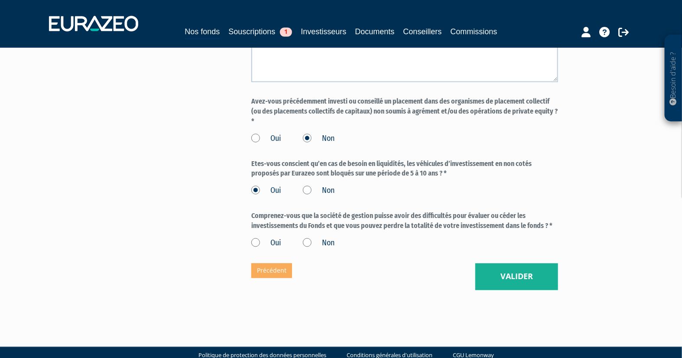
scroll to position [767, 0]
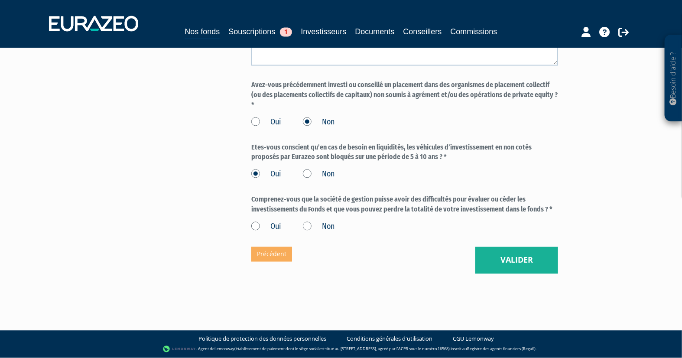
click at [257, 227] on label "Oui" at bounding box center [266, 226] width 30 height 11
click at [0, 0] on input "Oui" at bounding box center [0, 0] width 0 height 0
click at [495, 261] on button "Valider" at bounding box center [516, 260] width 83 height 27
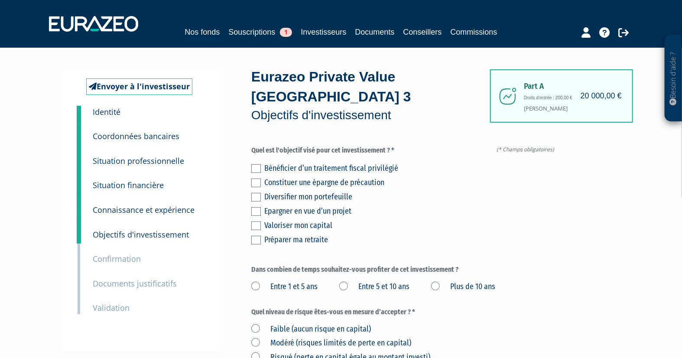
click at [256, 169] on label at bounding box center [256, 168] width 10 height 9
click at [0, 0] on input "checkbox" at bounding box center [0, 0] width 0 height 0
click at [260, 196] on label at bounding box center [256, 197] width 10 height 9
click at [0, 0] on input "checkbox" at bounding box center [0, 0] width 0 height 0
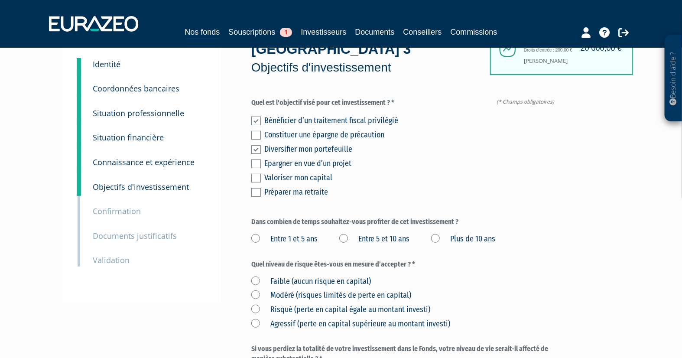
scroll to position [48, 0]
click at [256, 179] on label at bounding box center [256, 177] width 10 height 9
click at [0, 0] on input "checkbox" at bounding box center [0, 0] width 0 height 0
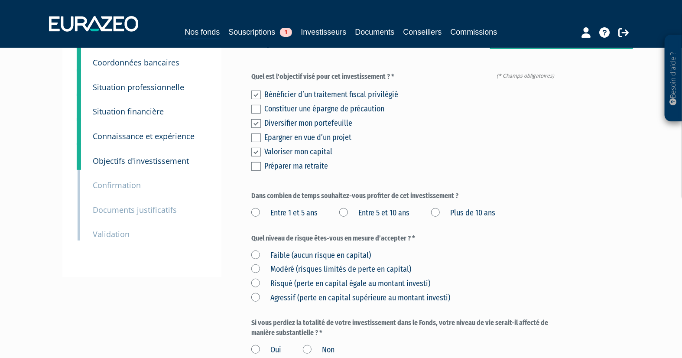
scroll to position [96, 0]
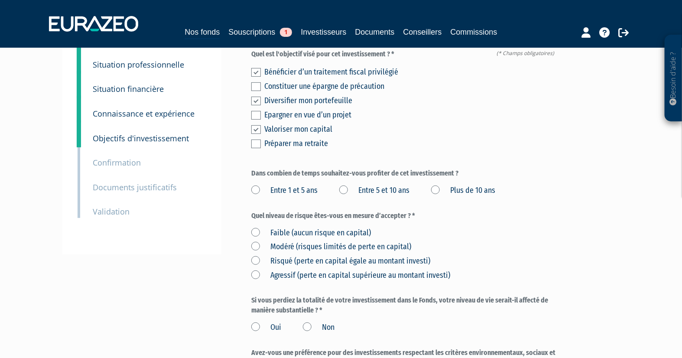
click at [347, 190] on label "Entre 5 et 10 ans" at bounding box center [374, 190] width 70 height 11
click at [0, 0] on ans "Entre 5 et 10 ans" at bounding box center [0, 0] width 0 height 0
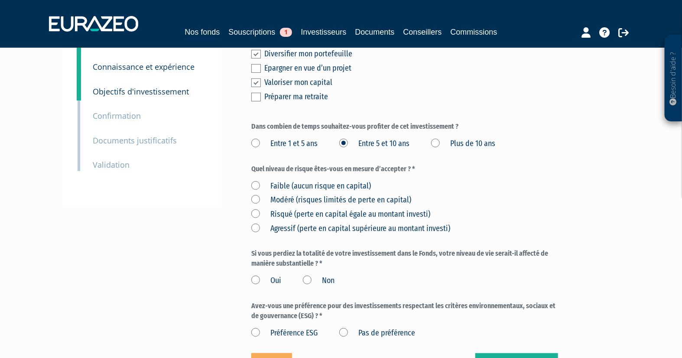
scroll to position [192, 0]
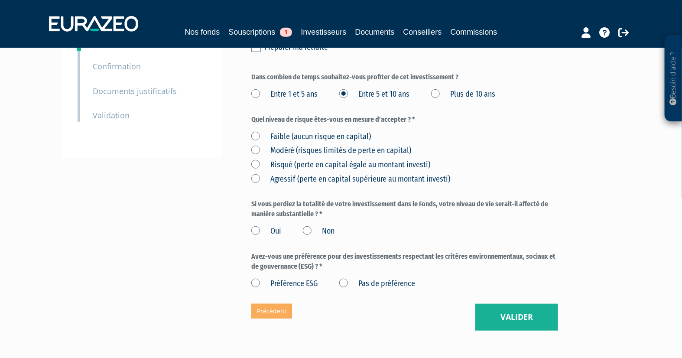
click at [257, 165] on label "Risqué (perte en capital égale au montant investi)" at bounding box center [340, 164] width 179 height 11
click at [0, 0] on investi\) "Risqué (perte en capital égale au montant investi)" at bounding box center [0, 0] width 0 height 0
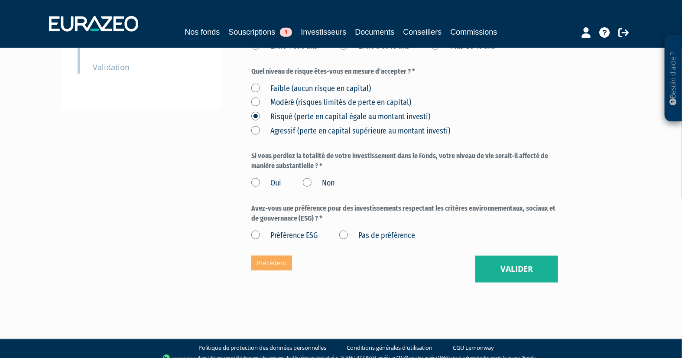
scroll to position [241, 0]
click at [307, 183] on label "Non" at bounding box center [319, 183] width 32 height 11
click at [0, 0] on input "Non" at bounding box center [0, 0] width 0 height 0
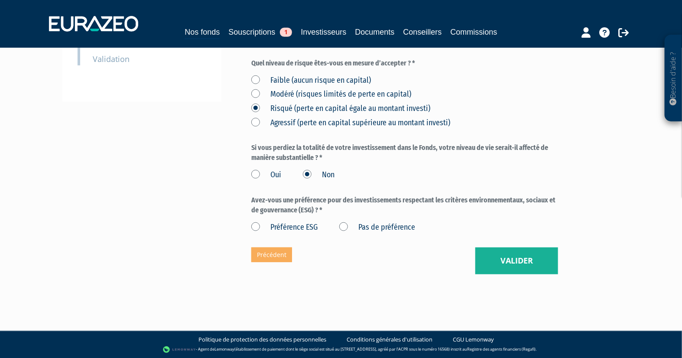
click at [343, 227] on label "Pas de préférence" at bounding box center [377, 227] width 76 height 11
click at [0, 0] on préférence "Pas de préférence" at bounding box center [0, 0] width 0 height 0
click at [497, 264] on button "Valider" at bounding box center [516, 260] width 83 height 27
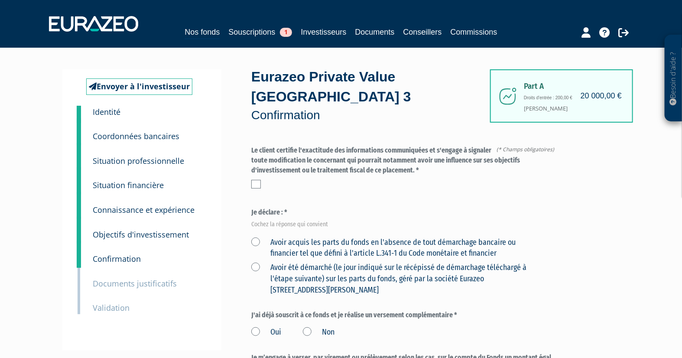
click at [257, 183] on label at bounding box center [256, 184] width 10 height 9
click at [0, 0] on input "checkbox" at bounding box center [0, 0] width 0 height 0
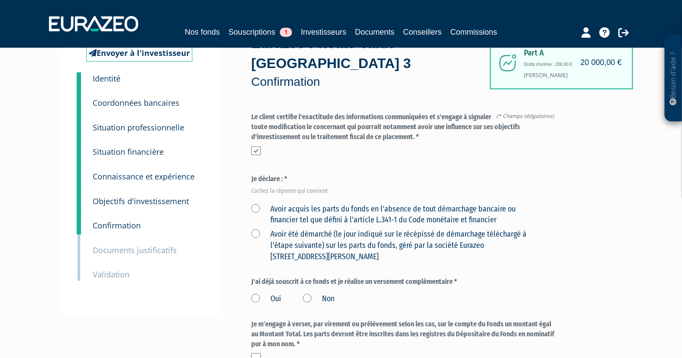
scroll to position [96, 0]
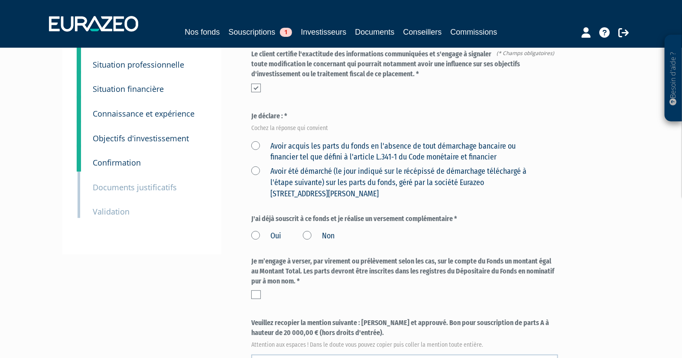
click at [256, 146] on label "Avoir acquis les parts du fonds en l'absence de tout démarchage bancaire ou fin…" at bounding box center [394, 152] width 286 height 22
click at [0, 0] on financier "Avoir acquis les parts du fonds en l'absence de tout démarchage bancaire ou fin…" at bounding box center [0, 0] width 0 height 0
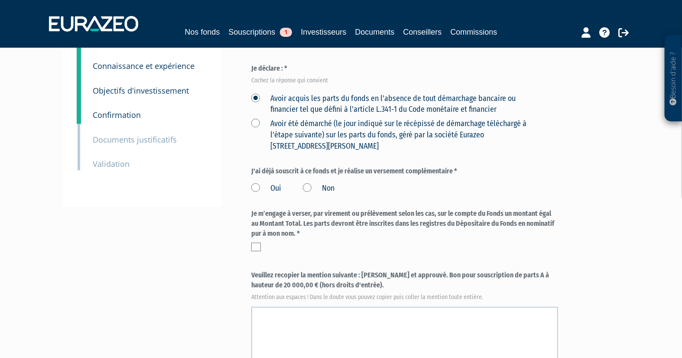
scroll to position [144, 0]
click at [309, 188] on label "Non" at bounding box center [319, 187] width 32 height 11
click at [0, 0] on input "Non" at bounding box center [0, 0] width 0 height 0
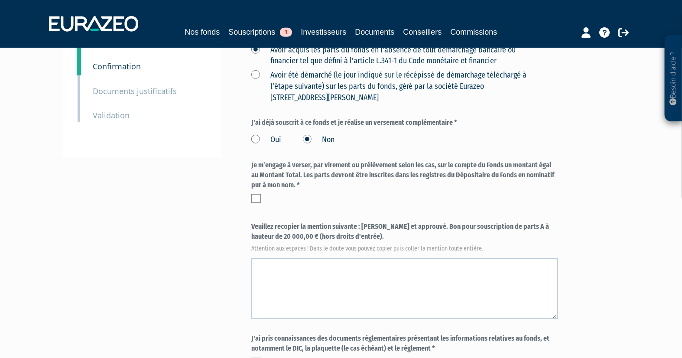
click at [257, 198] on label at bounding box center [256, 198] width 10 height 9
click at [0, 0] on input "checkbox" at bounding box center [0, 0] width 0 height 0
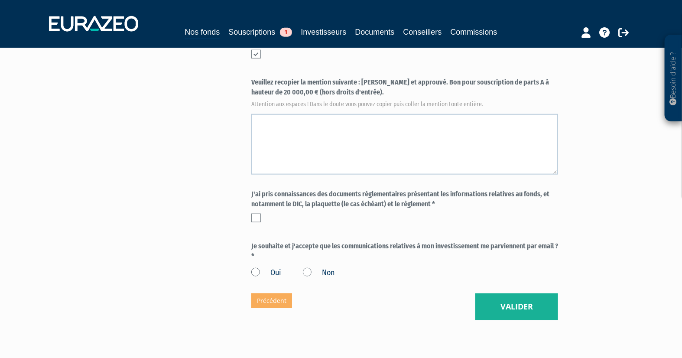
scroll to position [337, 0]
click at [364, 81] on label "Veuillez recopier la mention suivante : [PERSON_NAME] et approuvé. Bon pour sou…" at bounding box center [404, 92] width 307 height 29
drag, startPoint x: 362, startPoint y: 81, endPoint x: 346, endPoint y: 92, distance: 19.1
click at [346, 92] on label "Veuillez recopier la mention suivante : [PERSON_NAME] et approuvé. Bon pour sou…" at bounding box center [404, 92] width 307 height 29
copy label "[PERSON_NAME] et approuvé. Bon pour souscription de parts A à hauteur de 20 000…"
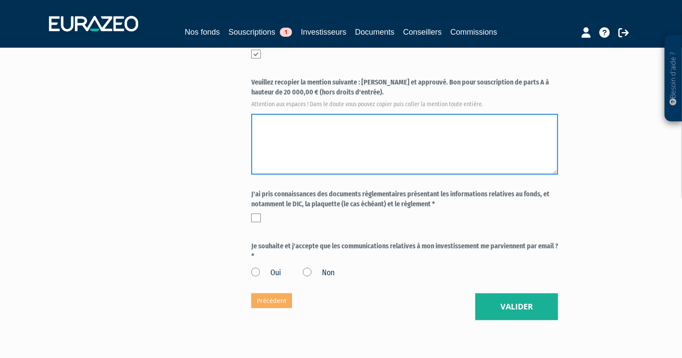
click at [308, 132] on textarea at bounding box center [404, 144] width 307 height 61
paste textarea "[PERSON_NAME] et approuvé. Bon pour souscription de parts A à hauteur de 20 000…"
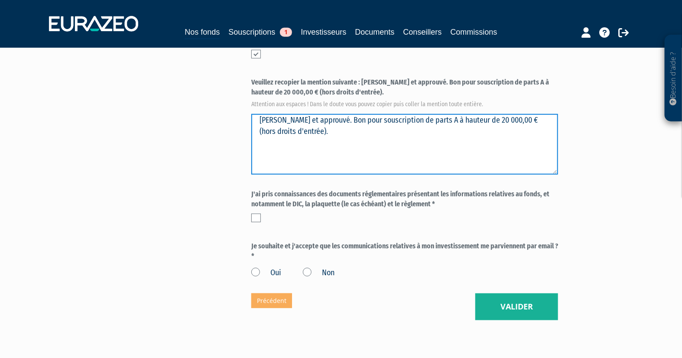
type textarea "[PERSON_NAME] et approuvé. Bon pour souscription de parts A à hauteur de 20 000…"
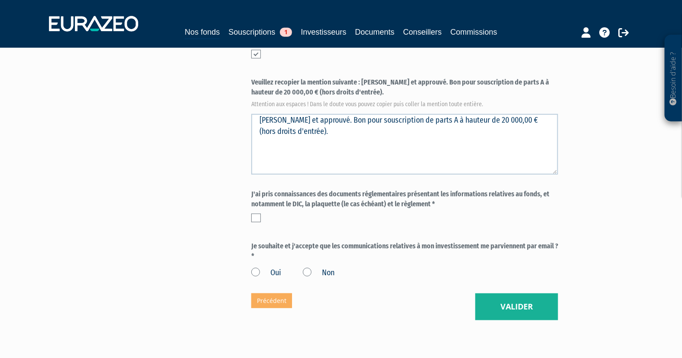
click at [259, 215] on label at bounding box center [256, 218] width 10 height 9
click at [0, 0] on input "checkbox" at bounding box center [0, 0] width 0 height 0
click at [307, 273] on label "Non" at bounding box center [319, 272] width 32 height 11
click at [0, 0] on input "Non" at bounding box center [0, 0] width 0 height 0
click at [257, 270] on label "Oui" at bounding box center [266, 272] width 30 height 11
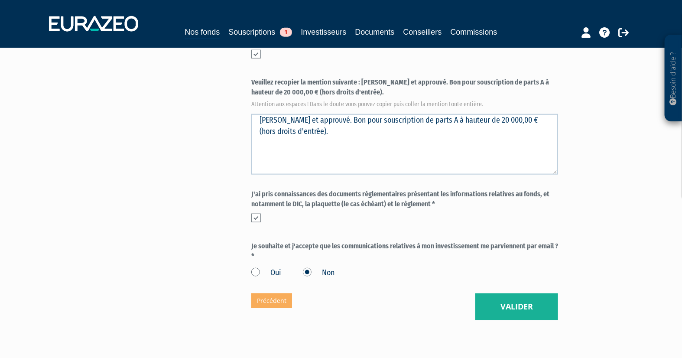
click at [0, 0] on input "Oui" at bounding box center [0, 0] width 0 height 0
click at [490, 304] on button "Valider" at bounding box center [516, 306] width 83 height 27
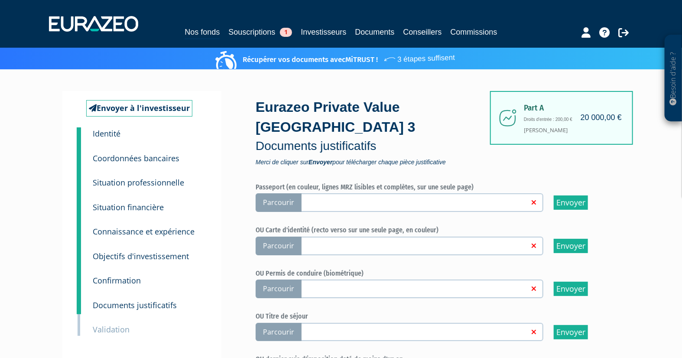
click at [283, 202] on span "Parcourir" at bounding box center [279, 202] width 46 height 19
click at [0, 0] on input "Parcourir" at bounding box center [0, 0] width 0 height 0
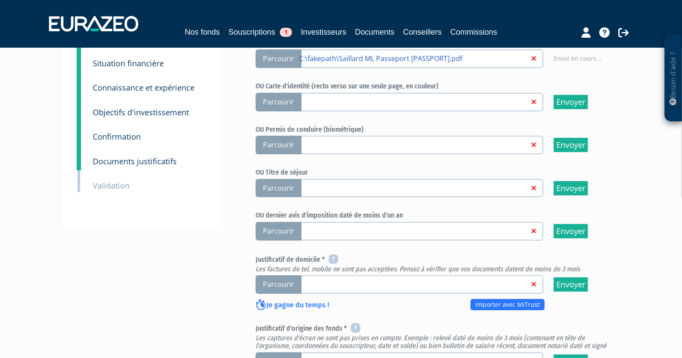
scroll to position [144, 0]
click at [283, 233] on span "Parcourir" at bounding box center [279, 230] width 46 height 19
click at [276, 226] on span "Parcourir" at bounding box center [279, 230] width 46 height 19
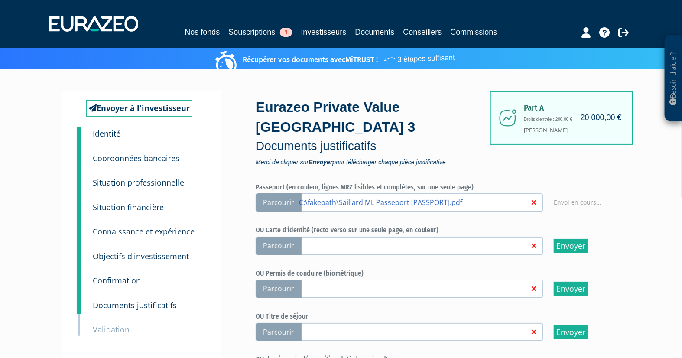
scroll to position [96, 0]
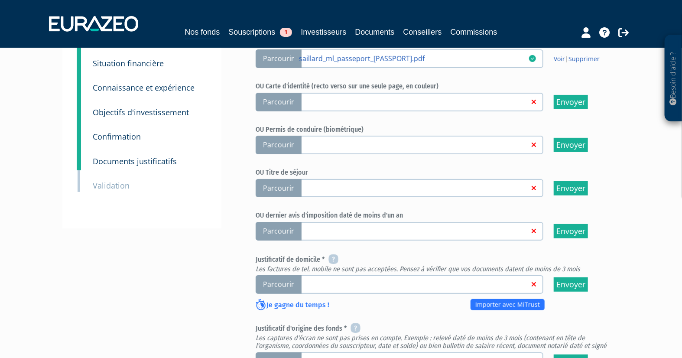
scroll to position [144, 0]
click at [279, 228] on span "Parcourir" at bounding box center [279, 230] width 46 height 19
click at [0, 0] on input "Parcourir" at bounding box center [0, 0] width 0 height 0
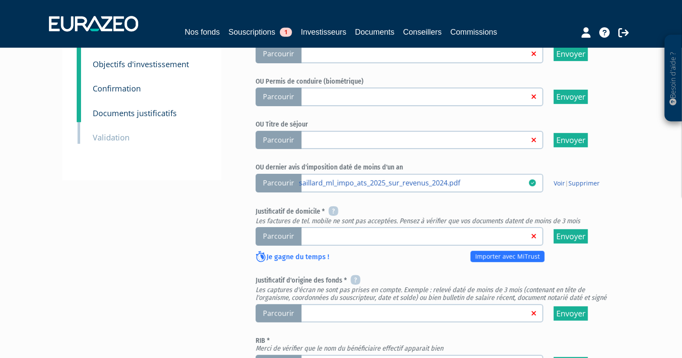
scroll to position [192, 0]
click at [267, 236] on span "Parcourir" at bounding box center [279, 236] width 46 height 19
click at [0, 0] on input "Parcourir" at bounding box center [0, 0] width 0 height 0
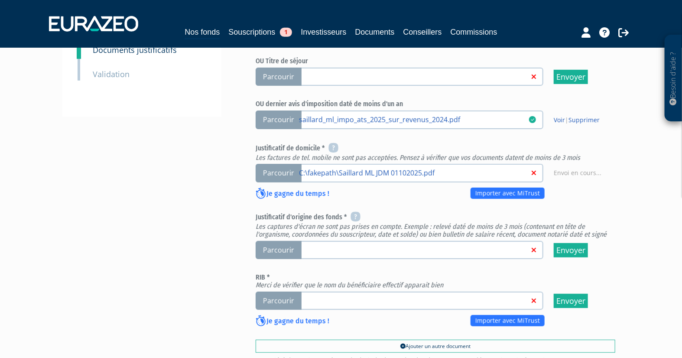
scroll to position [289, 0]
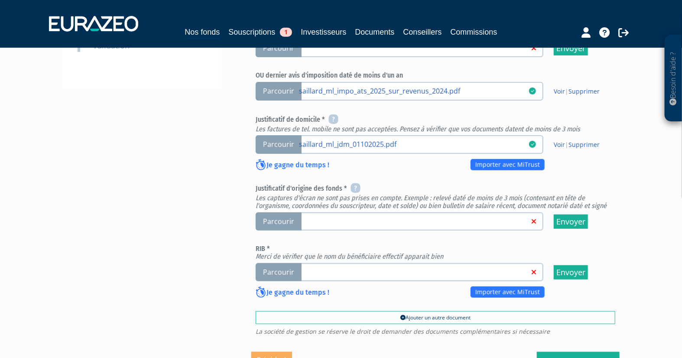
scroll to position [289, 0]
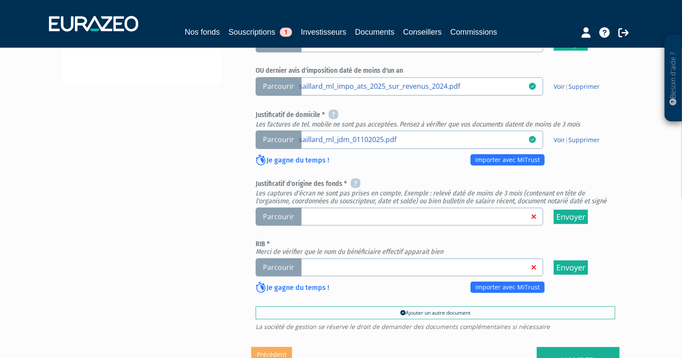
click at [280, 262] on span "Parcourir" at bounding box center [279, 267] width 46 height 19
click at [0, 0] on input "Parcourir" at bounding box center [0, 0] width 0 height 0
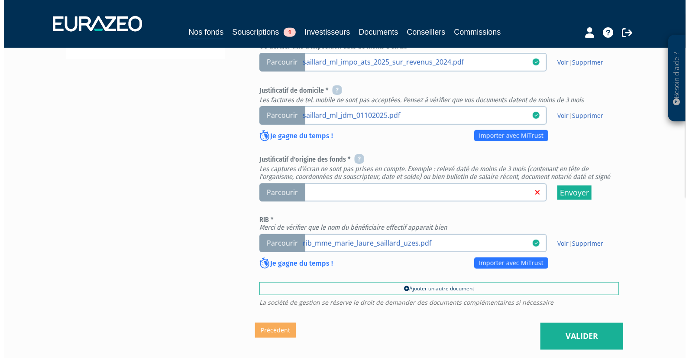
scroll to position [385, 0]
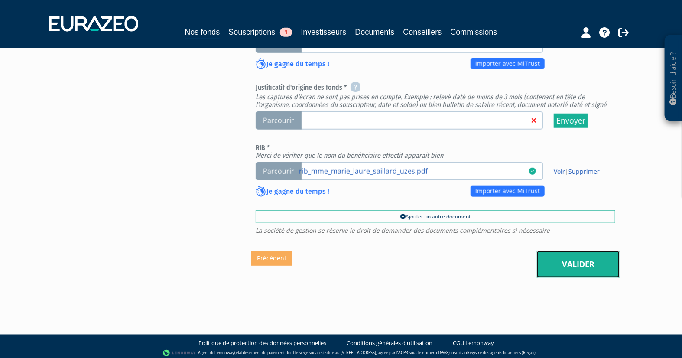
click at [572, 259] on link "Valider" at bounding box center [578, 264] width 83 height 27
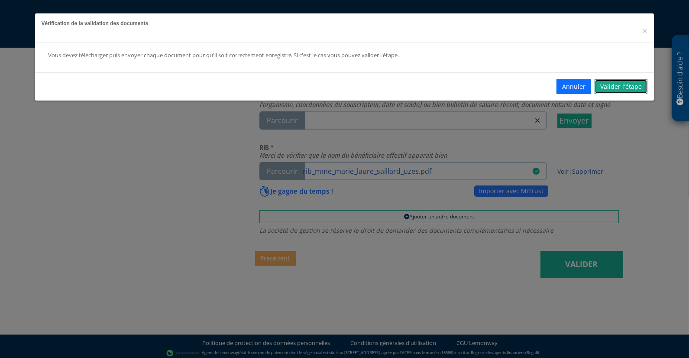
click at [622, 86] on link "Valider l'étape" at bounding box center [621, 86] width 53 height 15
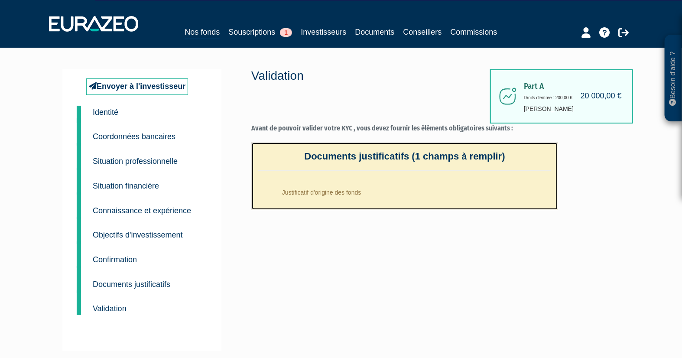
click at [355, 193] on li "Justificatif d'origine des fonds" at bounding box center [414, 190] width 276 height 22
